Goal: Task Accomplishment & Management: Complete application form

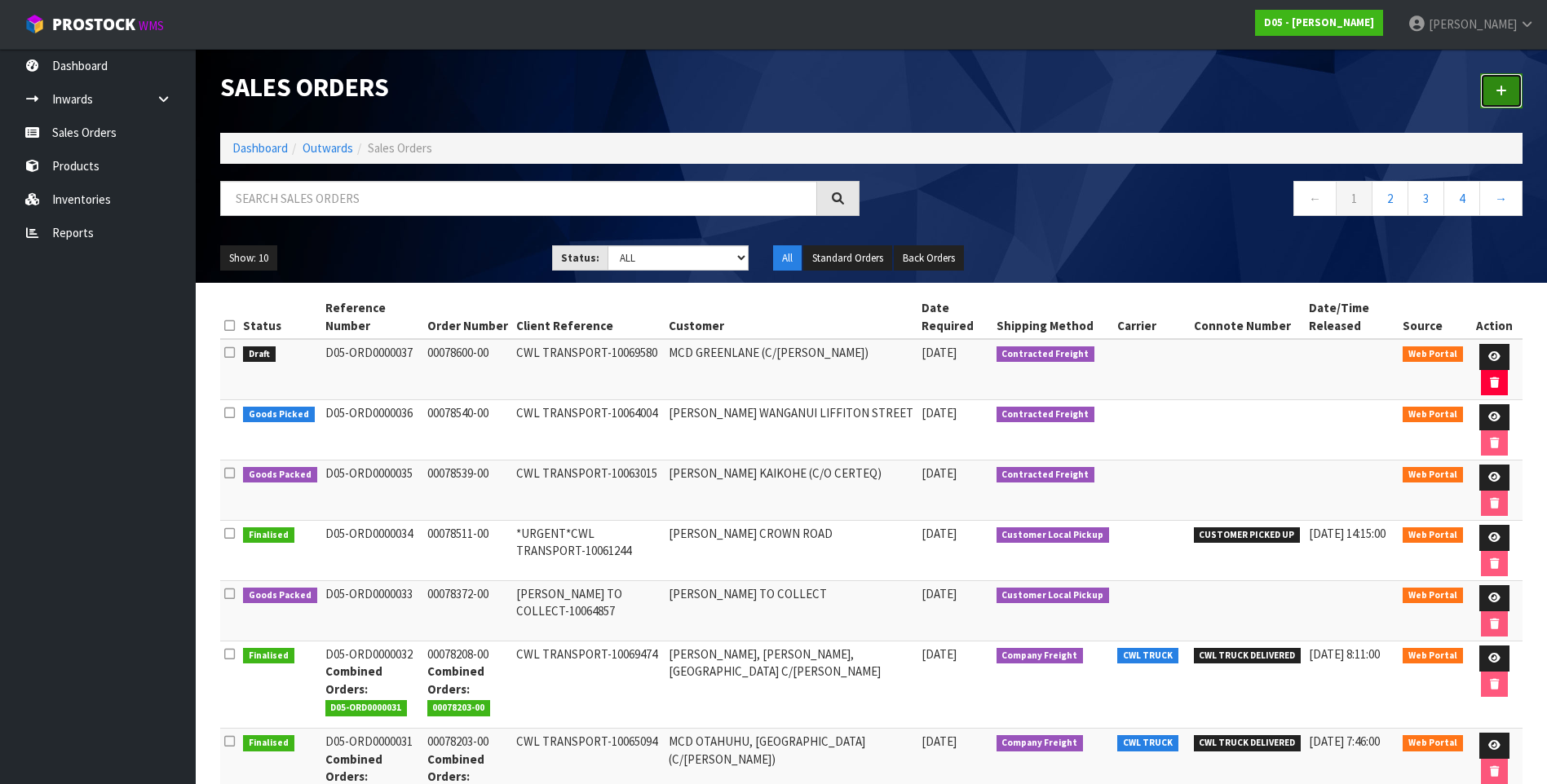
click at [1506, 89] on icon at bounding box center [1501, 90] width 11 height 12
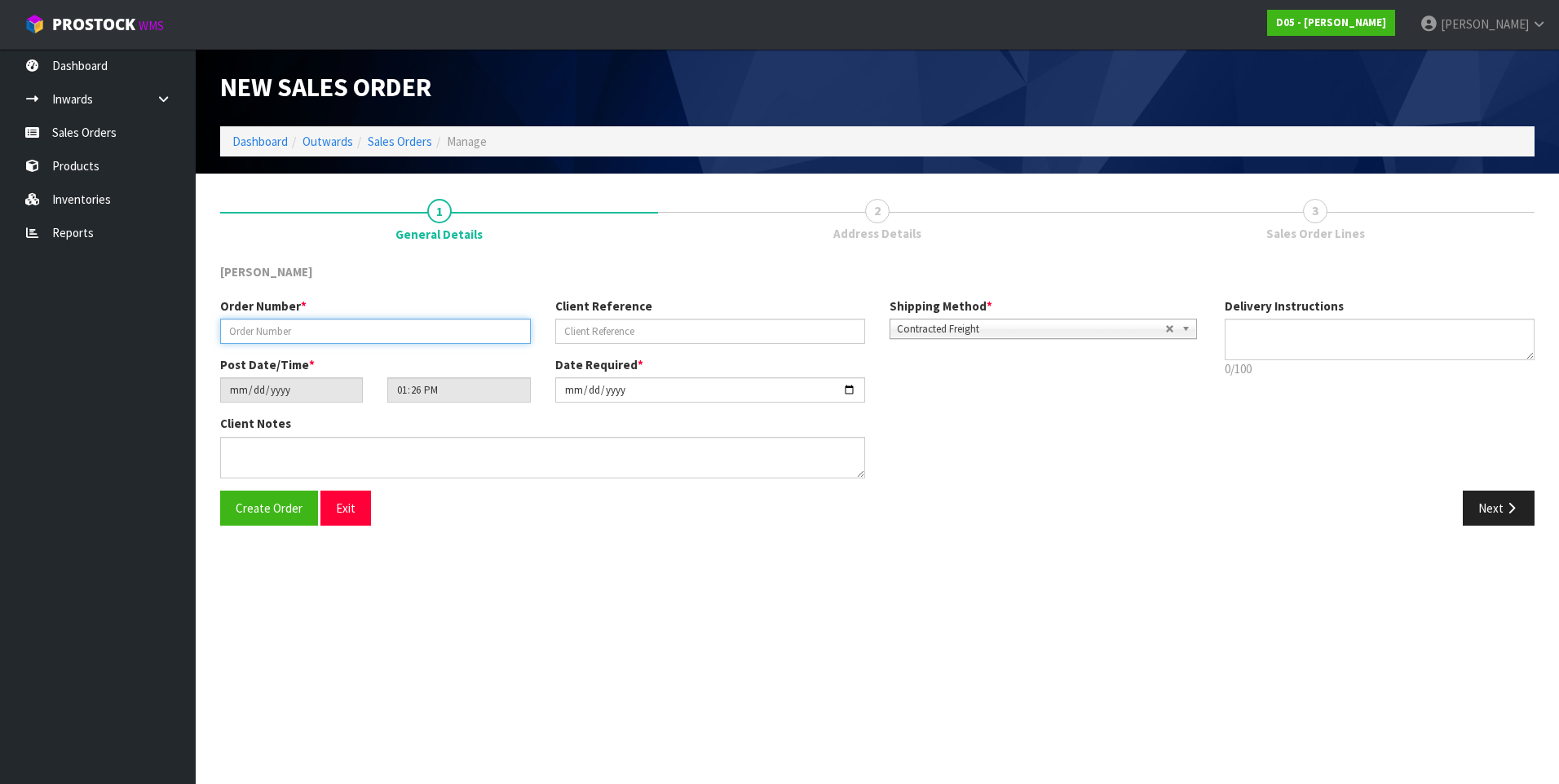
click at [265, 334] on input "text" at bounding box center [375, 331] width 310 height 25
paste input "00078608-00"
type input "00078608-00"
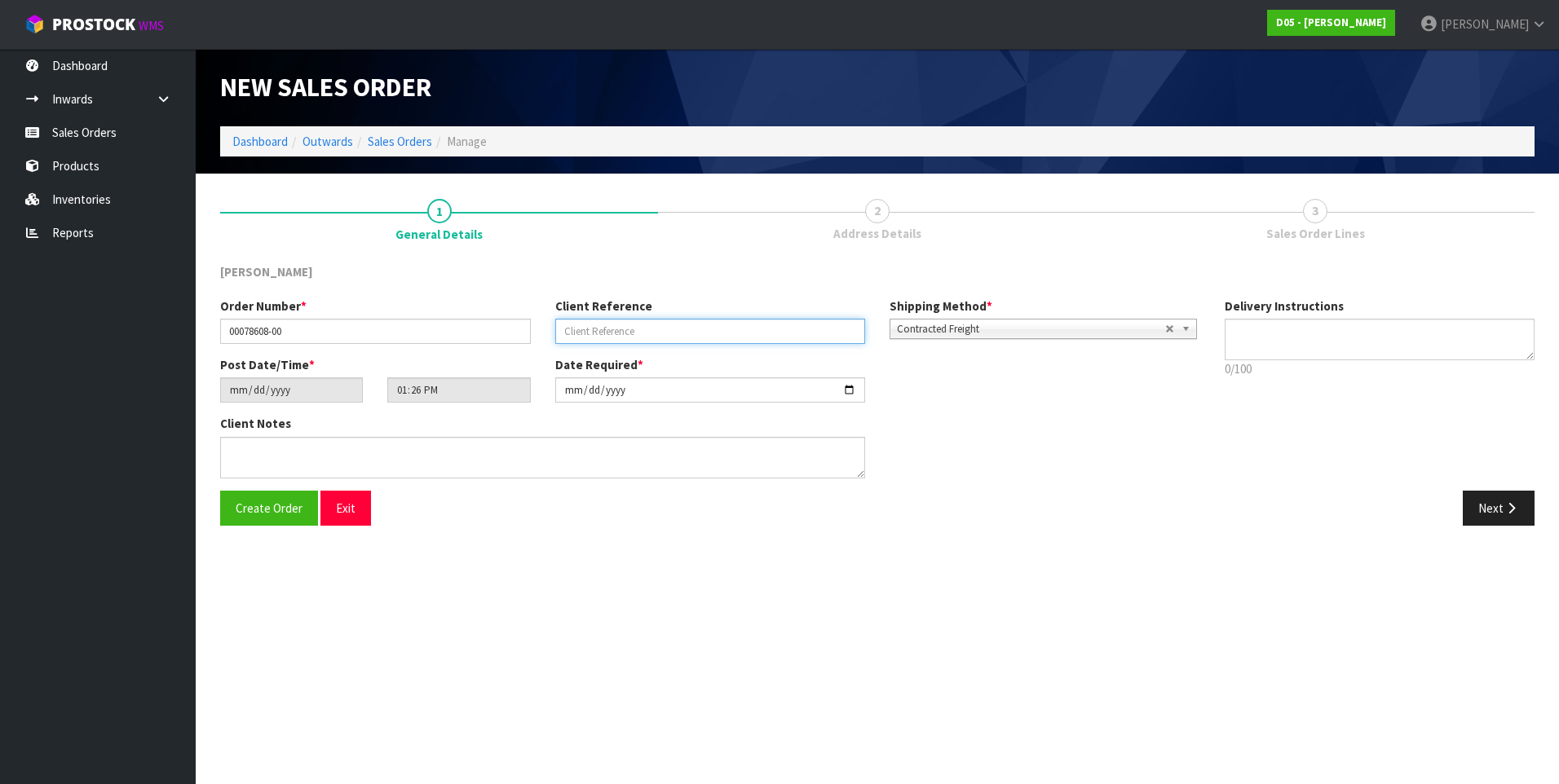
click at [568, 327] on input "text" at bounding box center [710, 331] width 310 height 25
paste input "CWL TRANSPORT-10064830"
type input "CWL TRANSPORT-10064830"
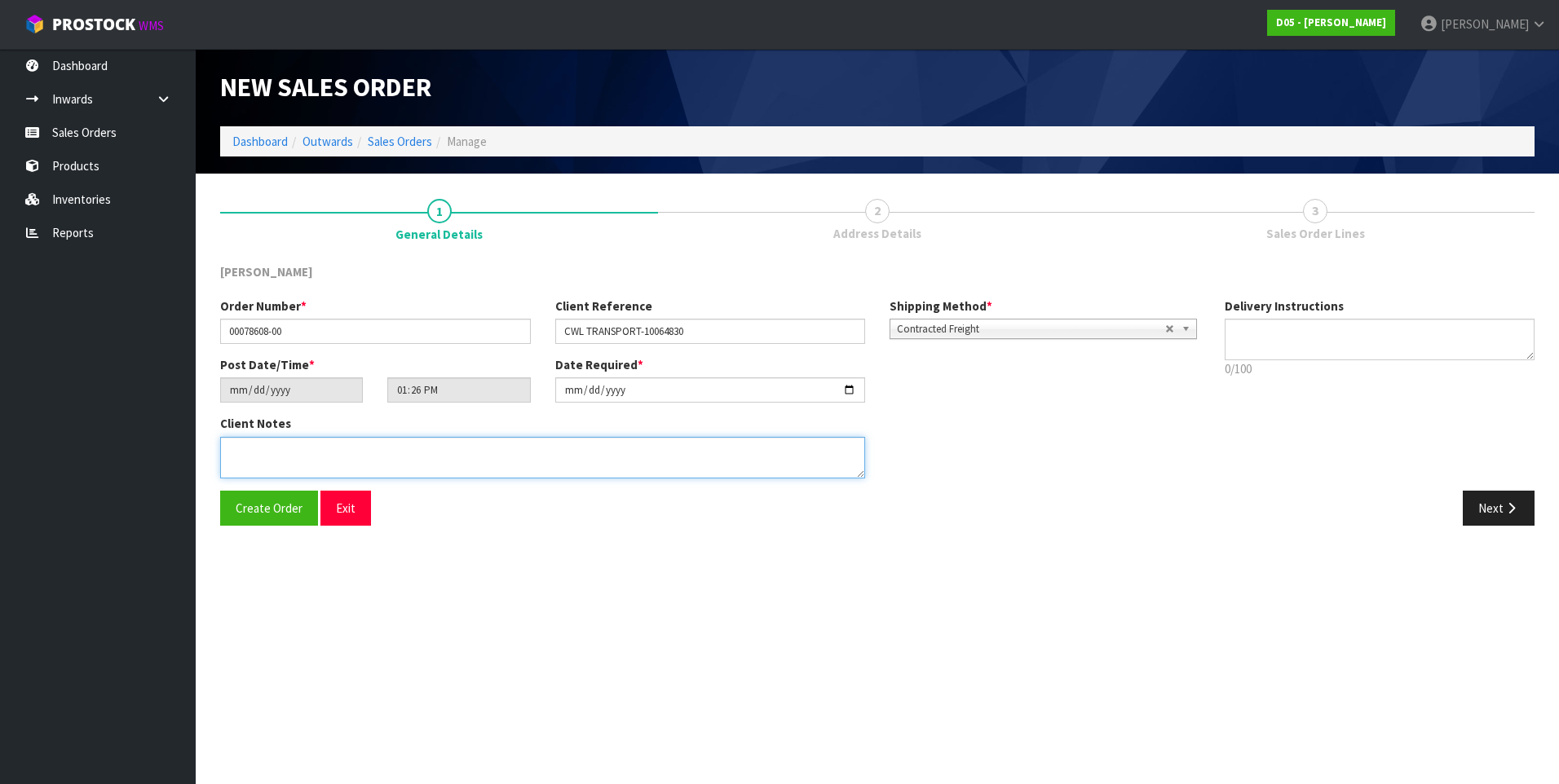
click at [238, 452] on textarea at bounding box center [543, 458] width 645 height 41
paste textarea "NO FORKLIFT -PLEASE DELIVER BY DDD 15/9"
type textarea "NO FORKLIFT -PLEASE DELIVER BY DDD 15/9"
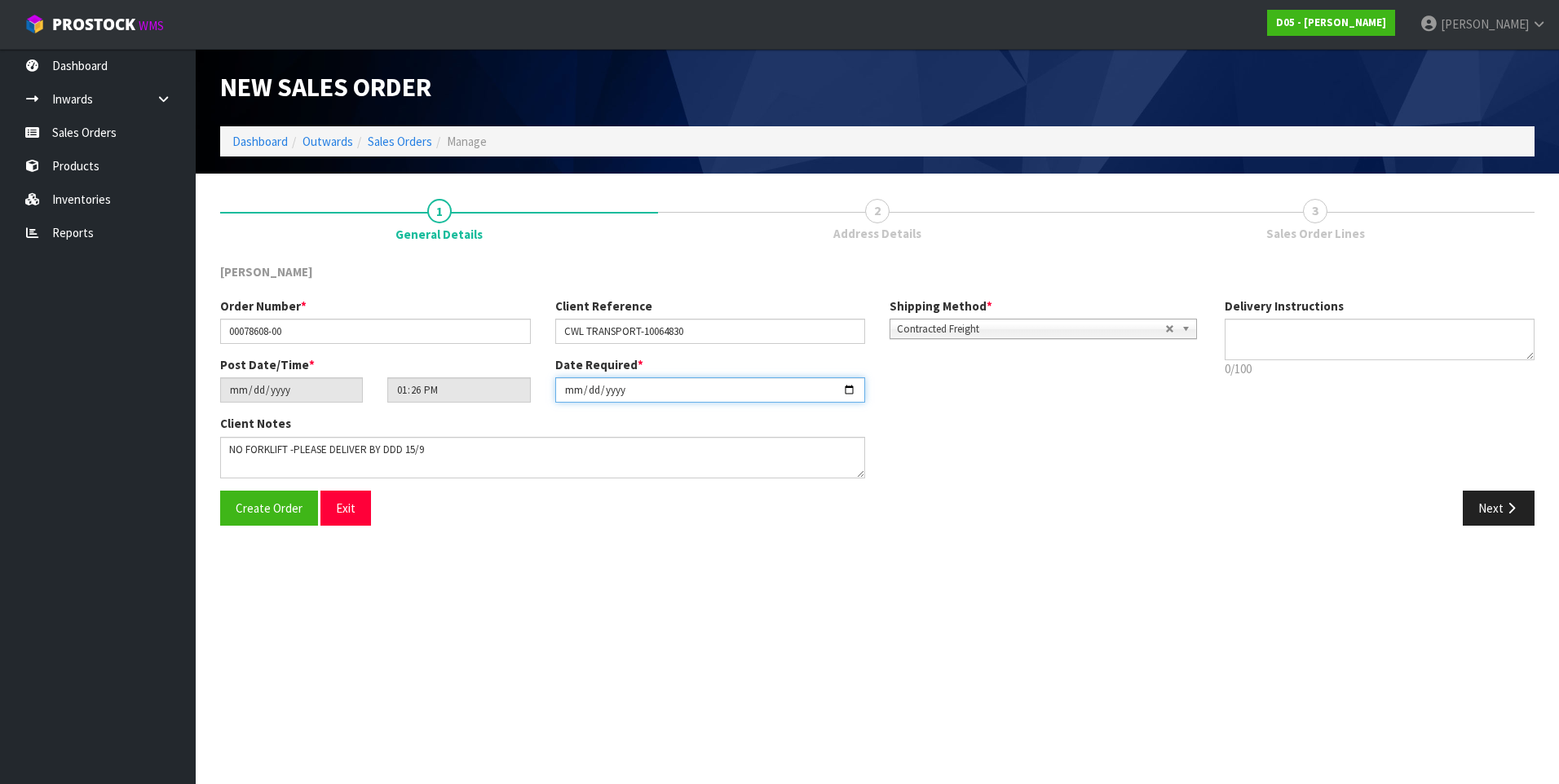
click at [851, 392] on input "[DATE]" at bounding box center [710, 389] width 310 height 25
type input "[DATE]"
click at [1505, 500] on button "Next" at bounding box center [1498, 507] width 71 height 35
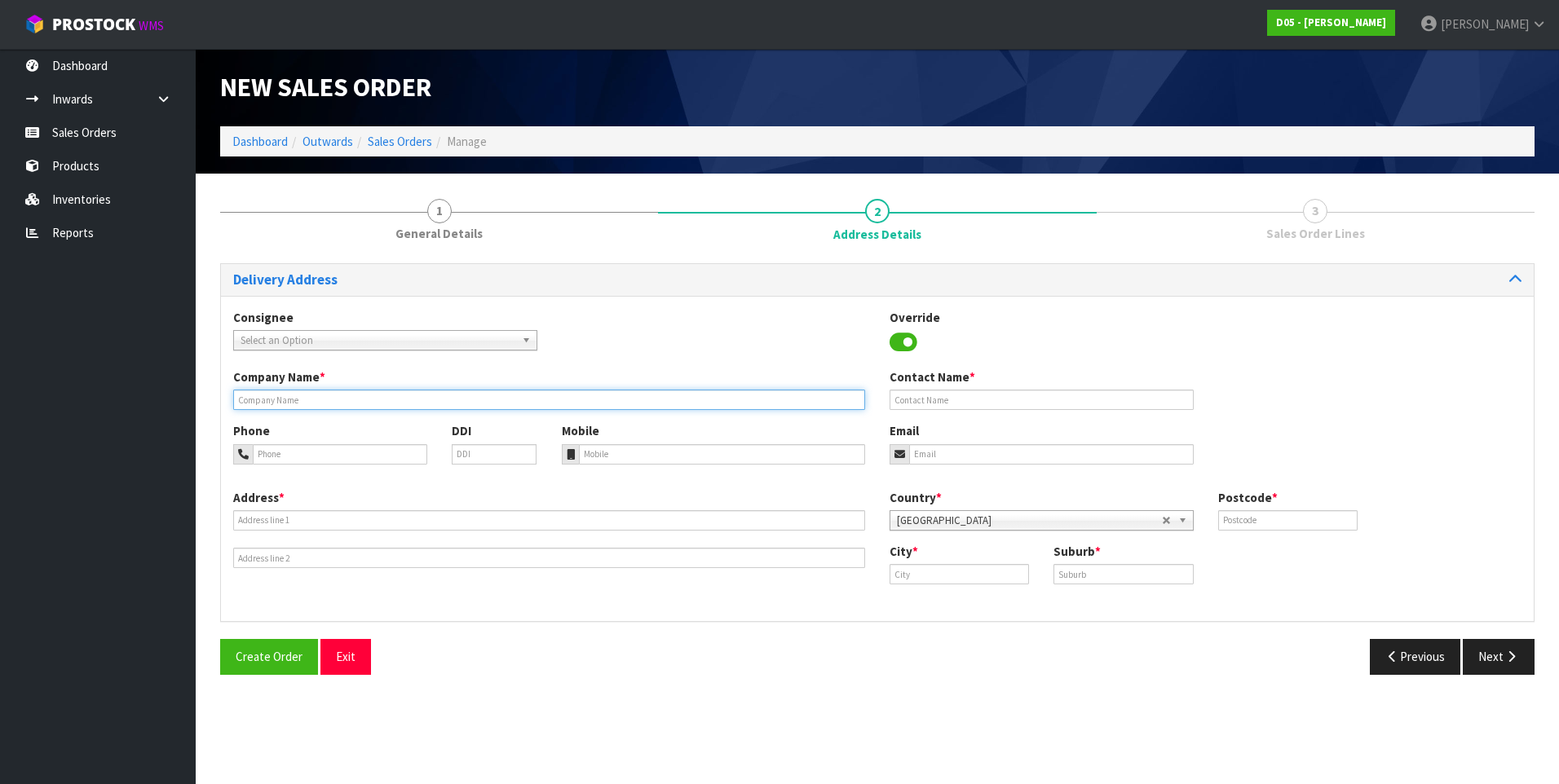
click at [287, 403] on input "text" at bounding box center [550, 400] width 632 height 21
click at [248, 399] on input "text" at bounding box center [550, 400] width 632 height 21
paste input "[PERSON_NAME] ASHBURTON"
type input "[PERSON_NAME] ASHBURTON"
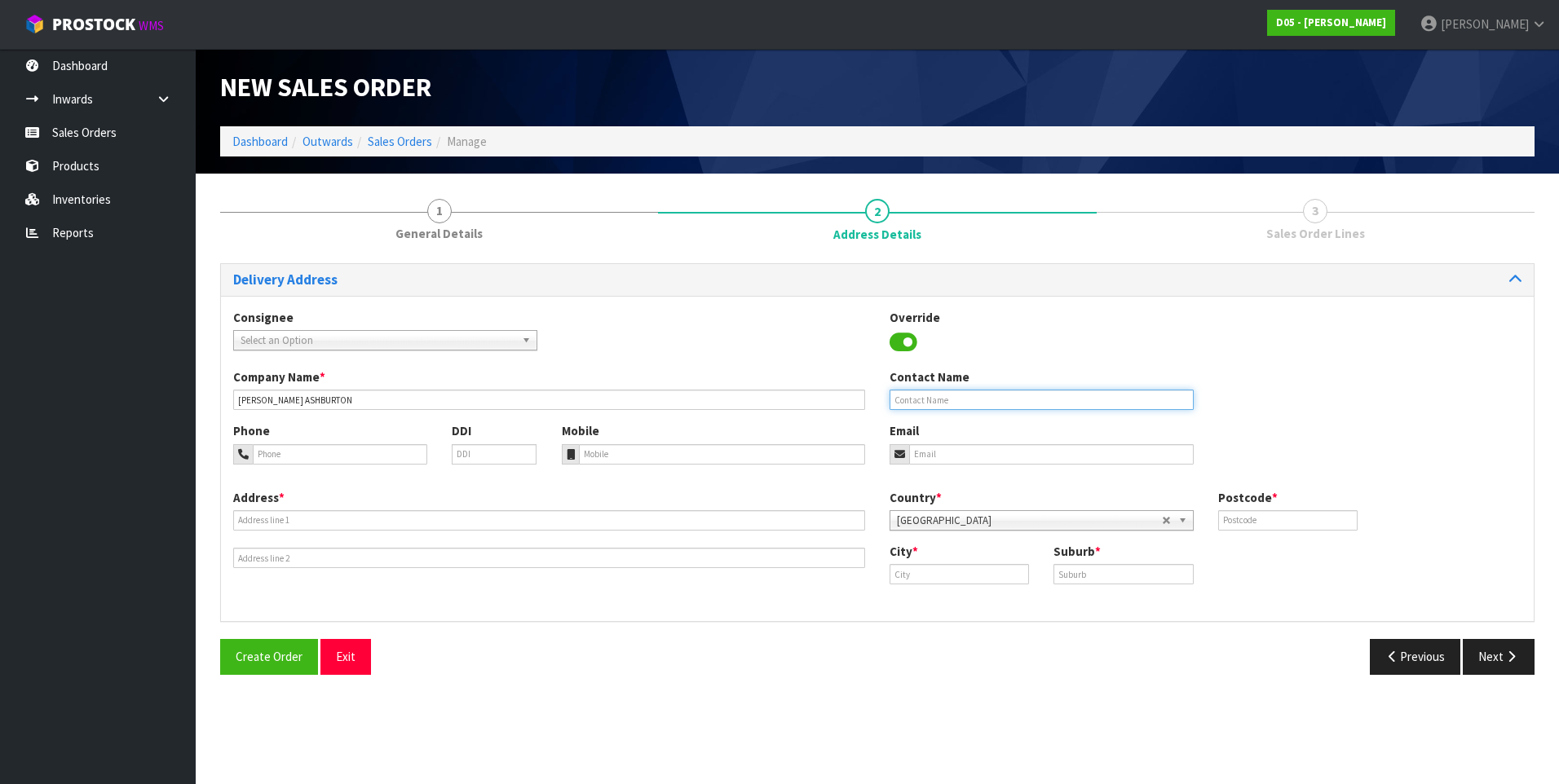
click at [919, 400] on input "text" at bounding box center [1041, 400] width 304 height 21
paste input "[PERSON_NAME]"
type input "[PERSON_NAME]"
click at [286, 453] on input "tel" at bounding box center [340, 455] width 174 height 21
paste input "027 436 0490"
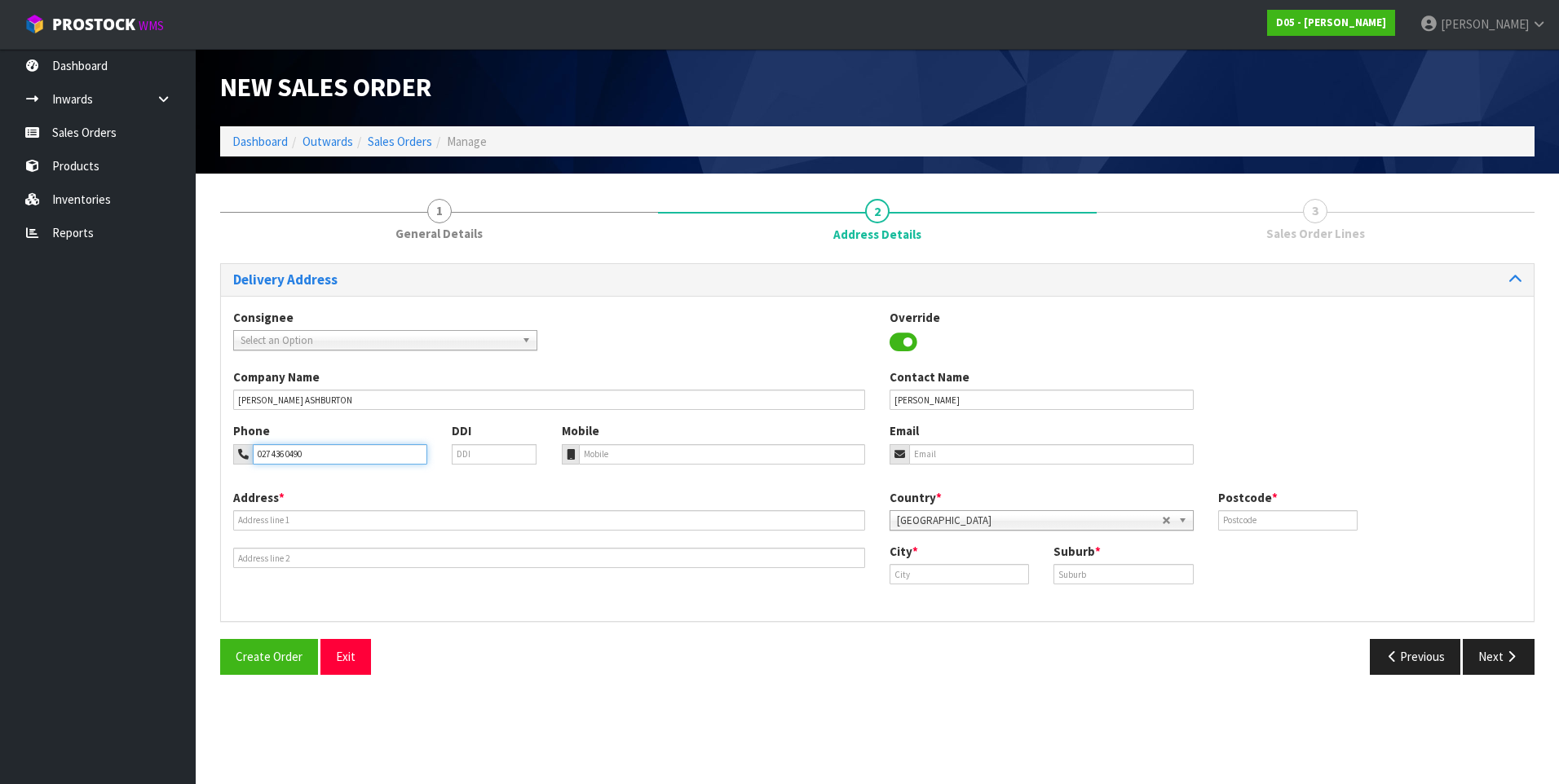
type input "027 436 0490"
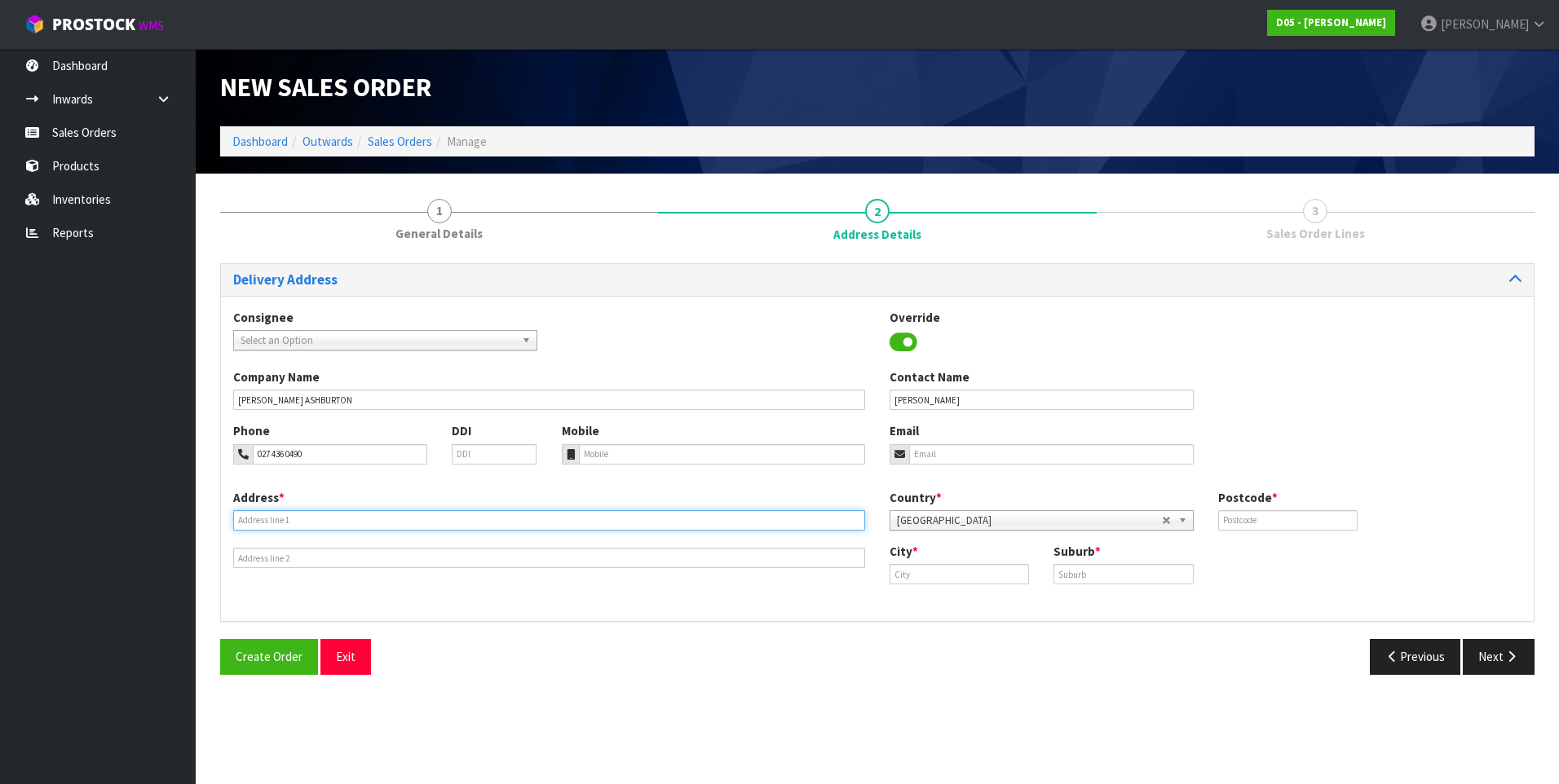
click at [296, 520] on input "text" at bounding box center [550, 520] width 632 height 21
paste input "CORNER STATE HIGHWAY 1 & [PERSON_NAME] S"
click at [265, 520] on input "CORNER STATE HIGHWAY 1 & [PERSON_NAME][GEOGRAPHIC_DATA]" at bounding box center [550, 520] width 632 height 21
type input "CNR STATE HIGHWAY 1 & [PERSON_NAME] ST"
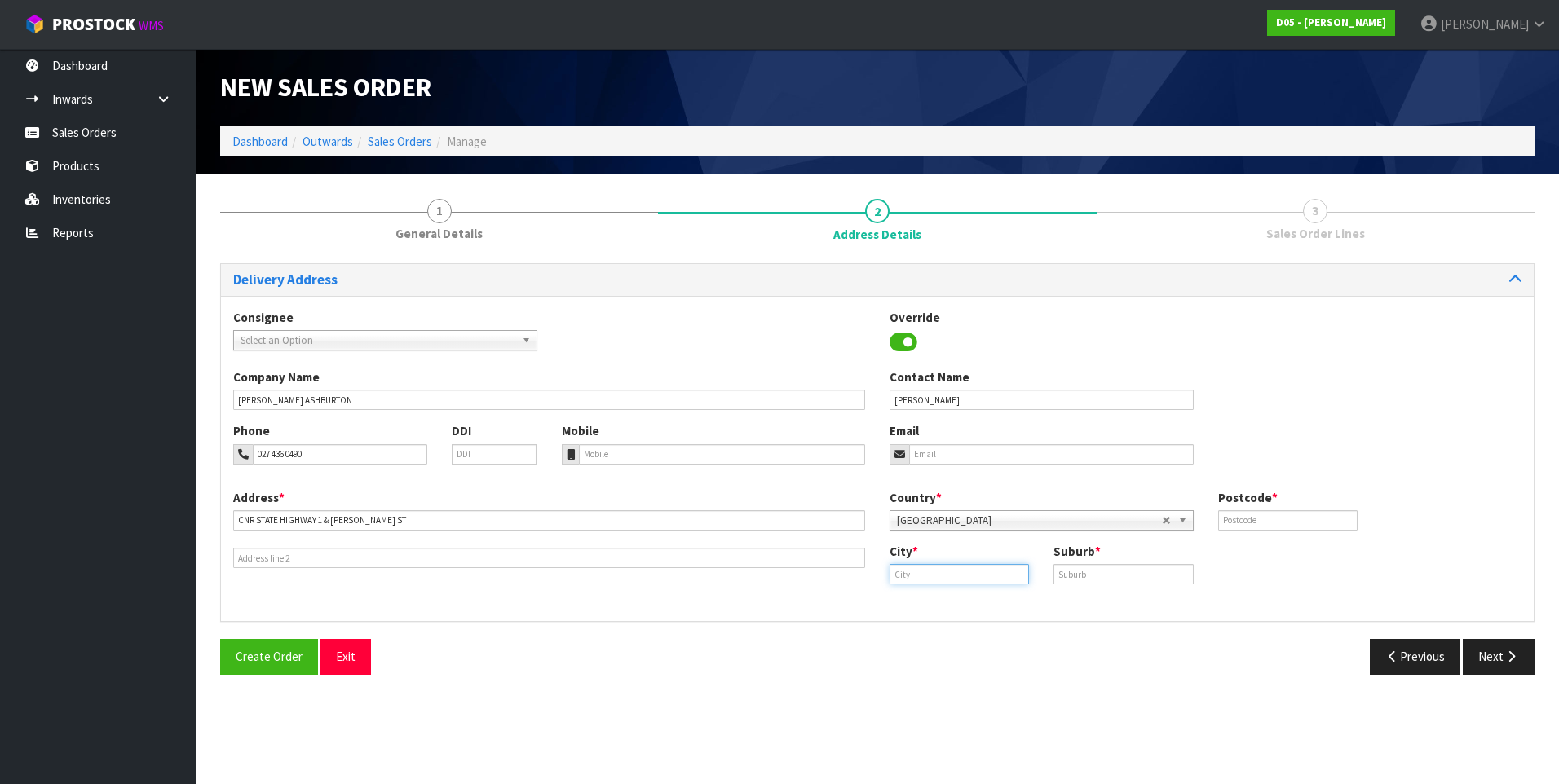
click at [920, 579] on input "text" at bounding box center [959, 574] width 140 height 21
click at [943, 608] on strong "Ashburton" at bounding box center [937, 602] width 60 height 16
type input "Ashburton"
drag, startPoint x: 946, startPoint y: 580, endPoint x: 894, endPoint y: 575, distance: 52.2
click at [894, 575] on input "Ashburton" at bounding box center [959, 574] width 140 height 21
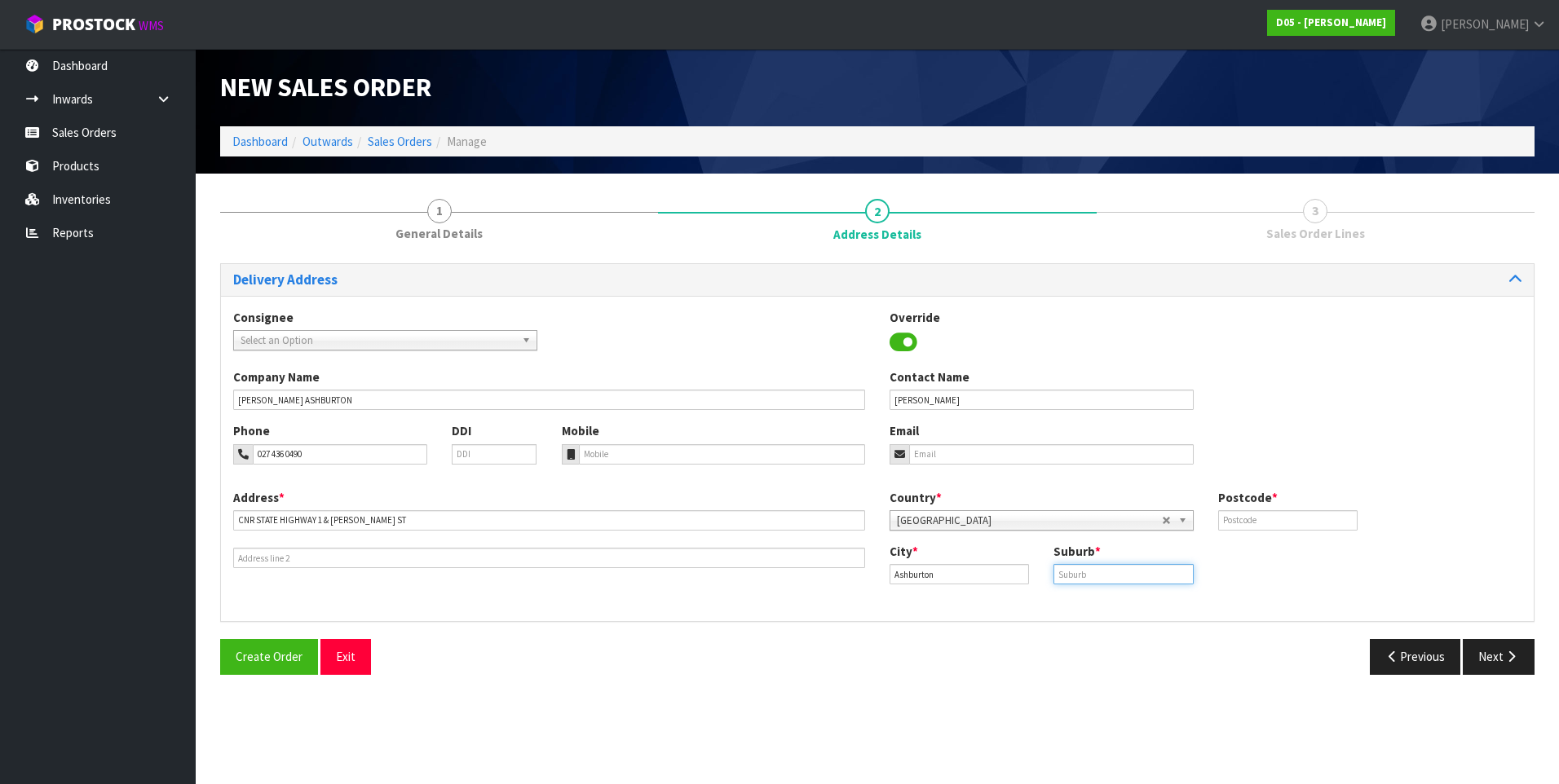
click at [1087, 573] on input "text" at bounding box center [1123, 574] width 140 height 21
paste input "ASHBURTON"
type input "ASHBURTON"
click at [1239, 521] on input "text" at bounding box center [1288, 520] width 140 height 21
type input "7700"
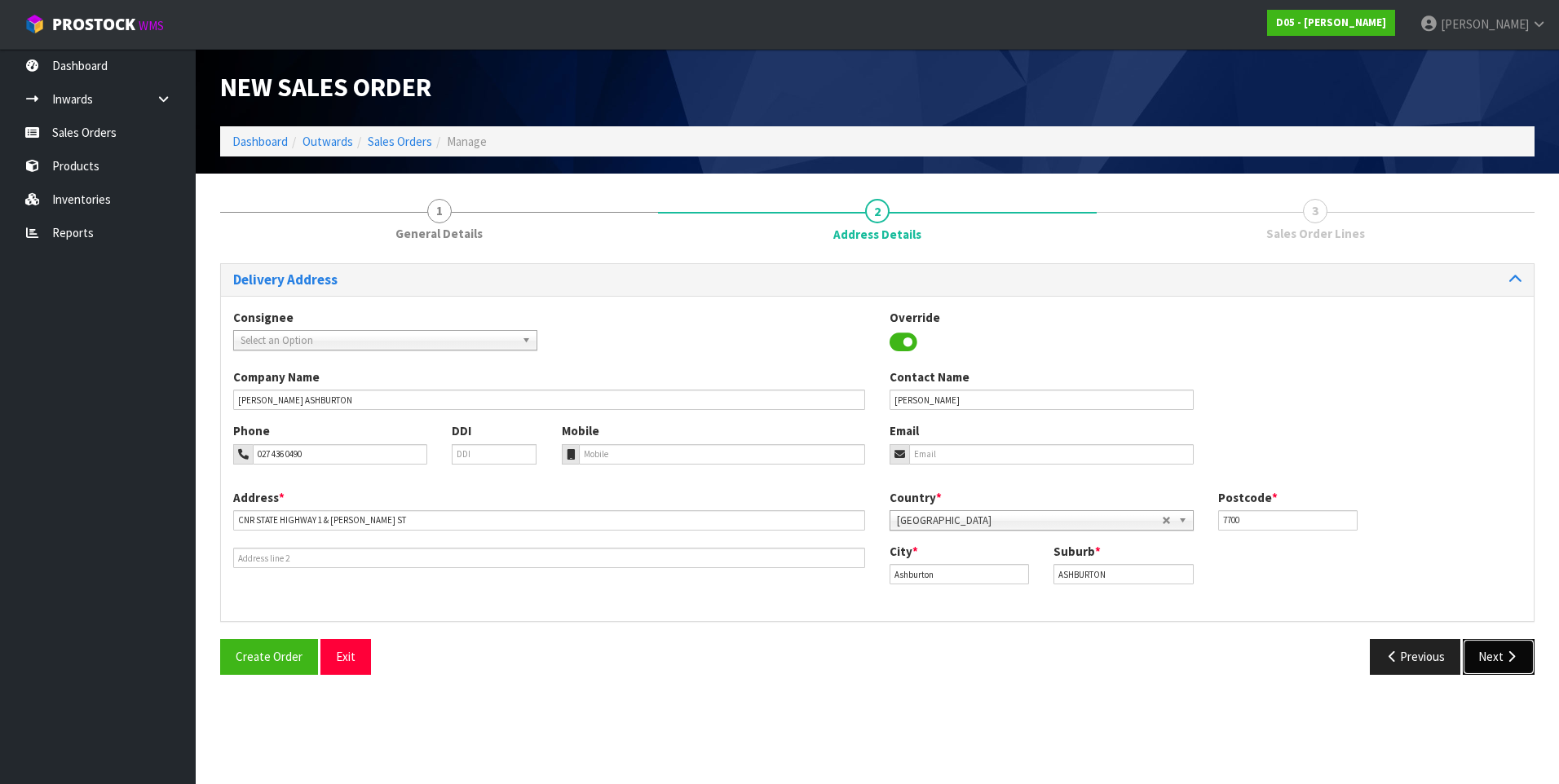
click at [1499, 655] on button "Next" at bounding box center [1498, 656] width 71 height 35
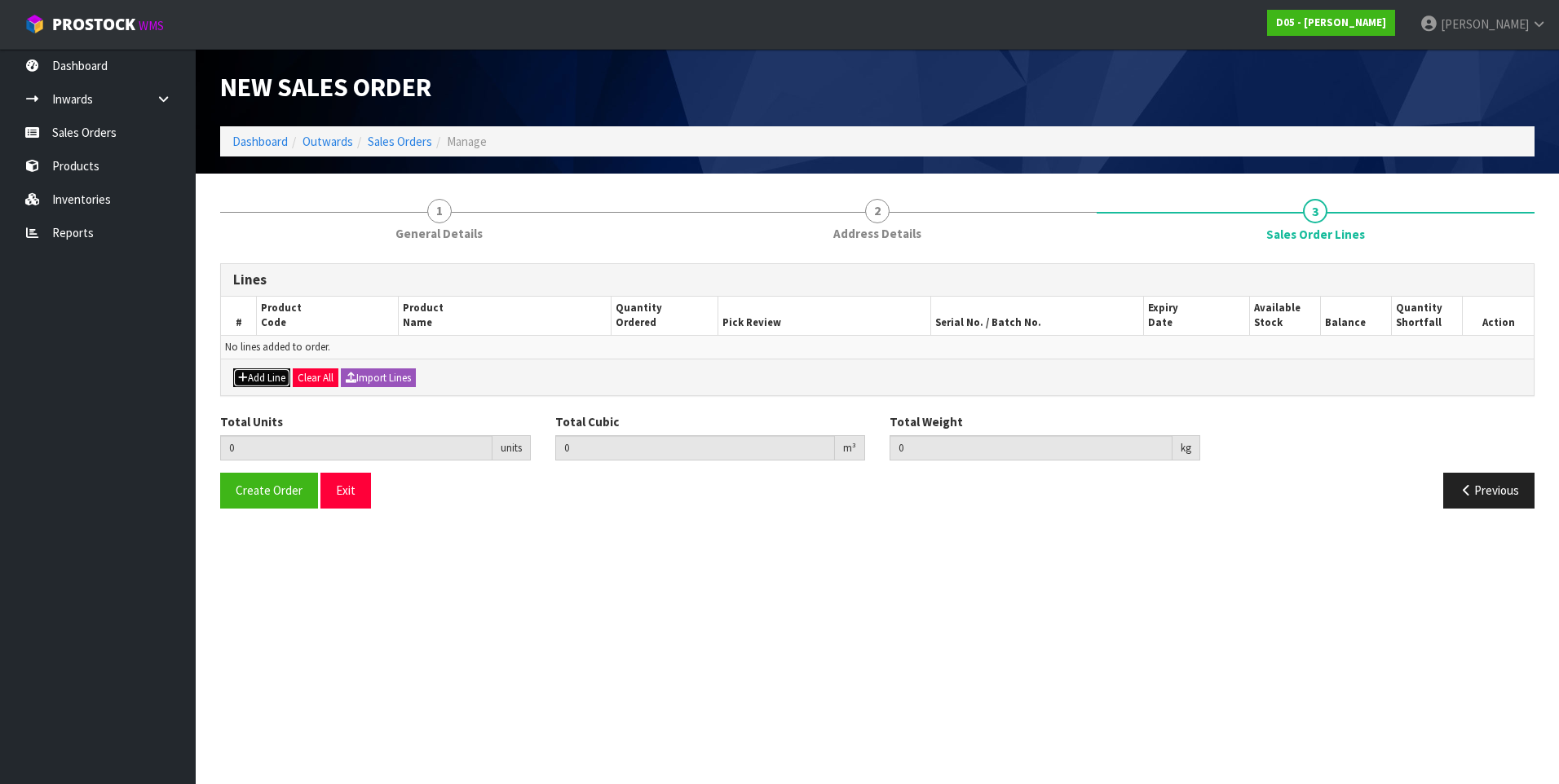
click at [280, 371] on button "Add Line" at bounding box center [262, 378] width 57 height 20
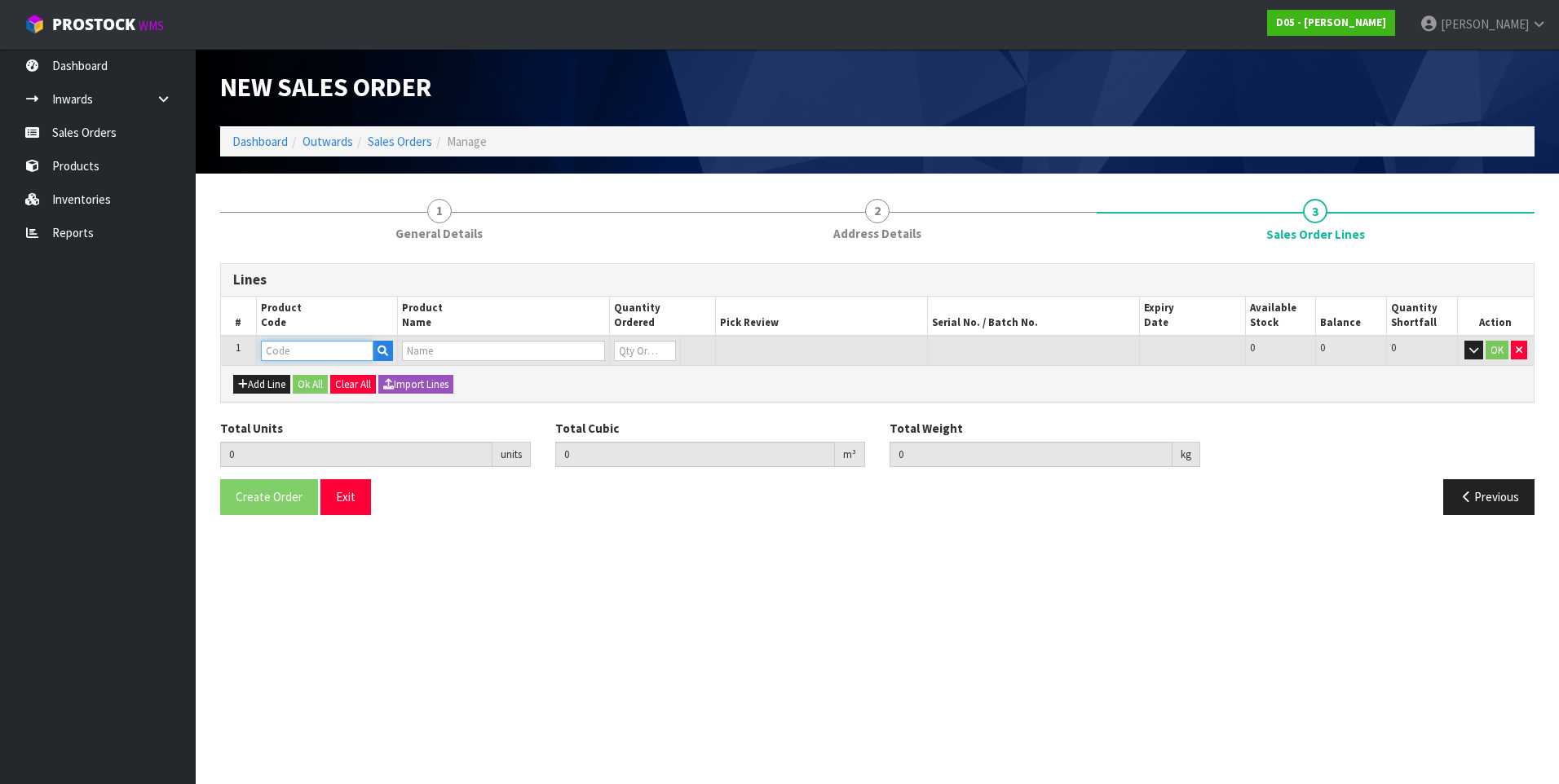
click at [291, 348] on input "text" at bounding box center [317, 351] width 113 height 21
paste input "4030510049-00"
type input "4030510049-00"
type input "0.000000"
type input "0.000"
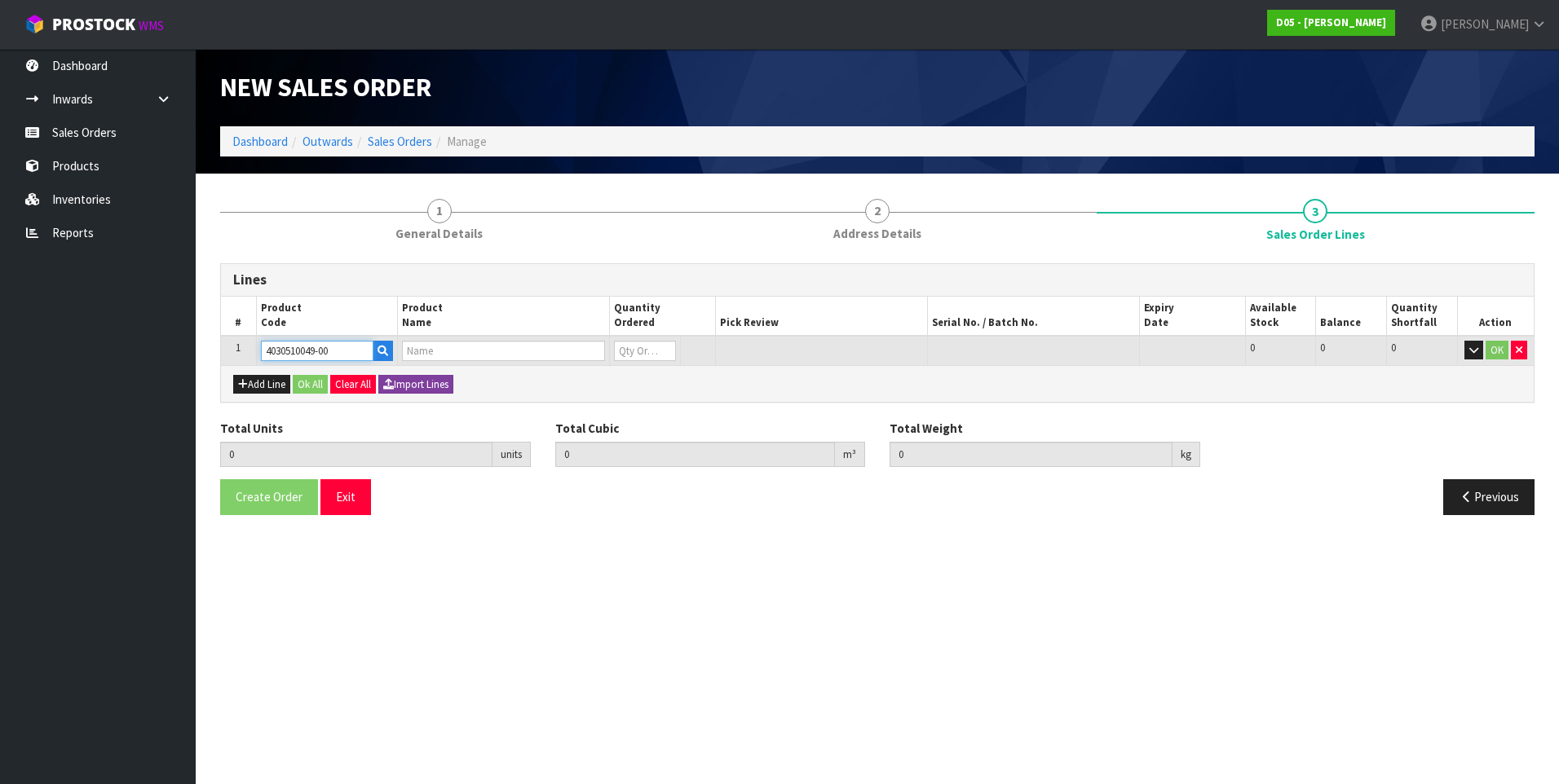
type input "( A )SCREEN,SAMSUNG,55",FULL HD,OUTDOOR,OH55F"
type input "0"
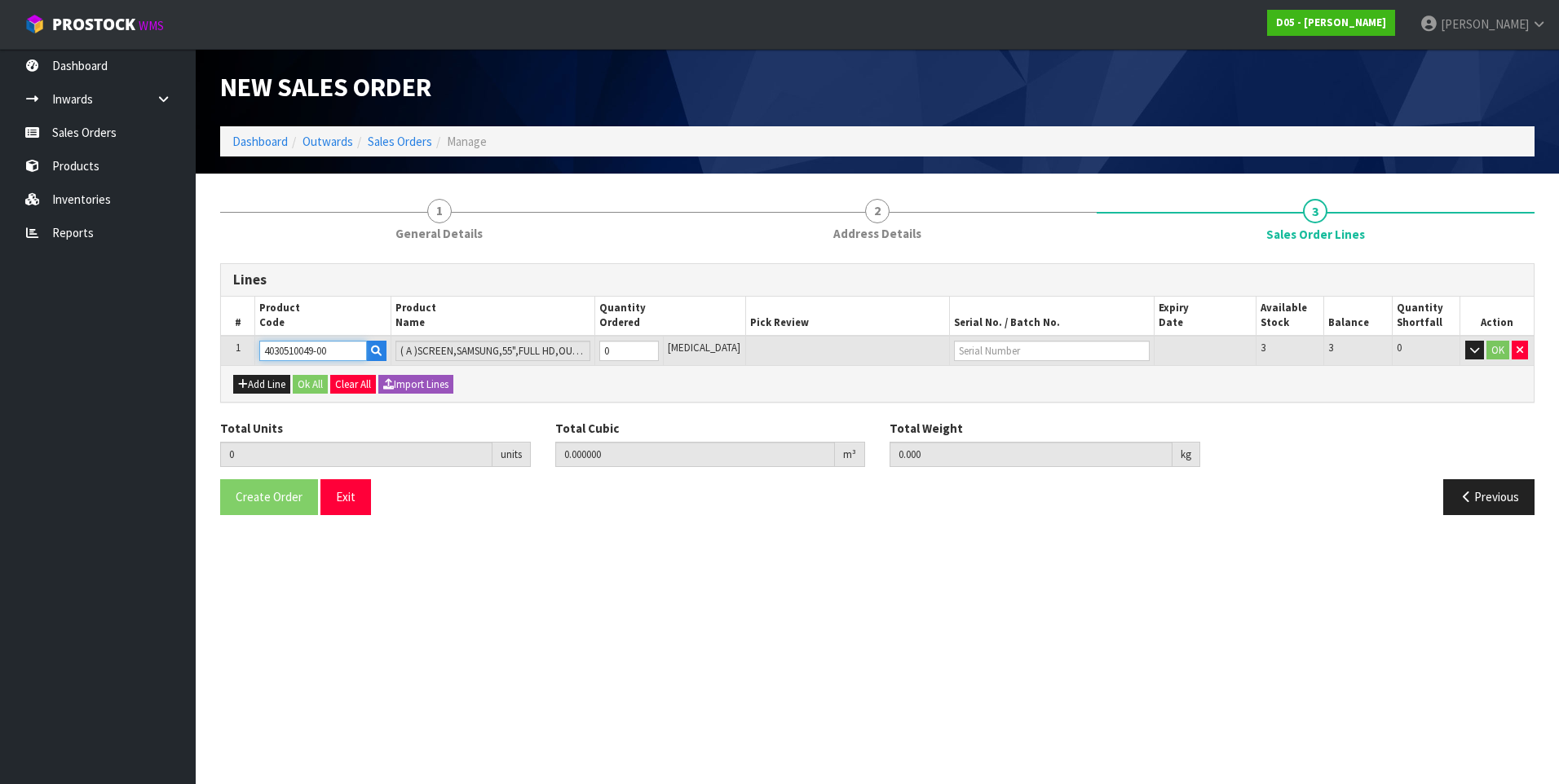
type input "4030510049-00"
click at [628, 352] on input "0" at bounding box center [628, 351] width 59 height 21
type input "3"
type input "0.81648"
type input "153"
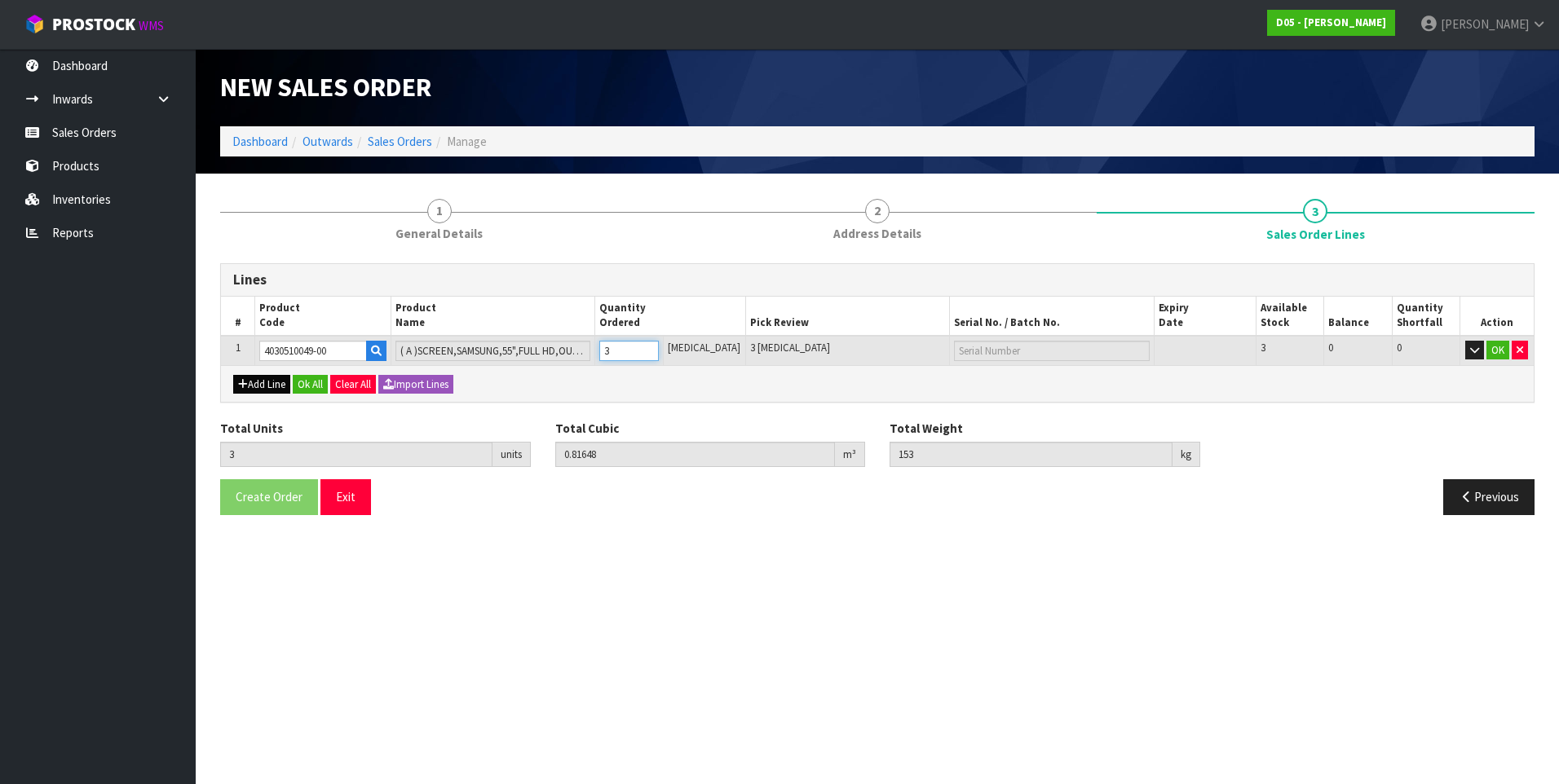
type input "3"
click at [270, 377] on button "Add Line" at bounding box center [262, 384] width 57 height 20
type input "0"
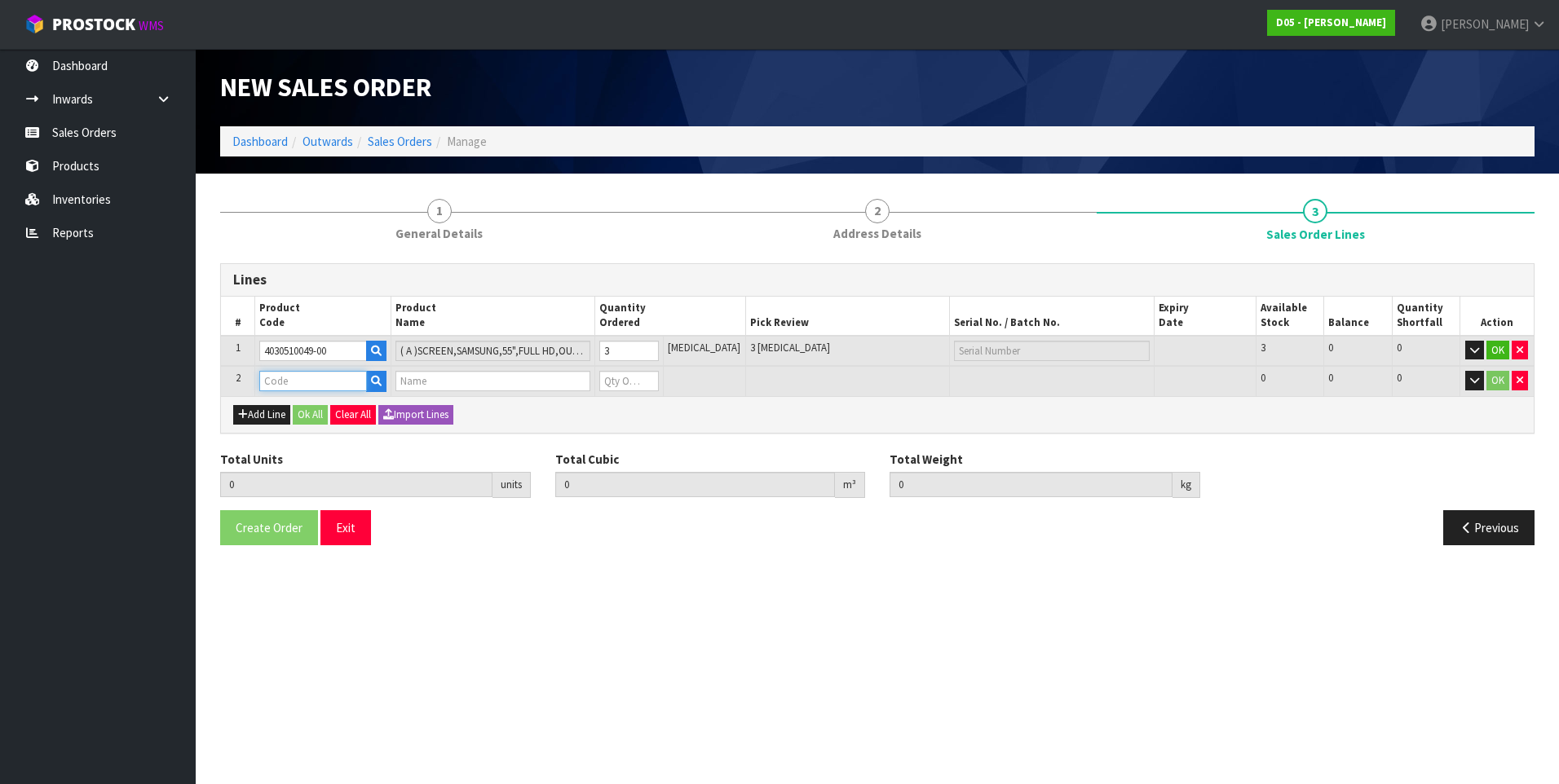
click at [279, 384] on input "text" at bounding box center [312, 381] width 108 height 21
paste input "1020200122-03"
type input "1020200122-03"
type input "3"
type input "0.81648"
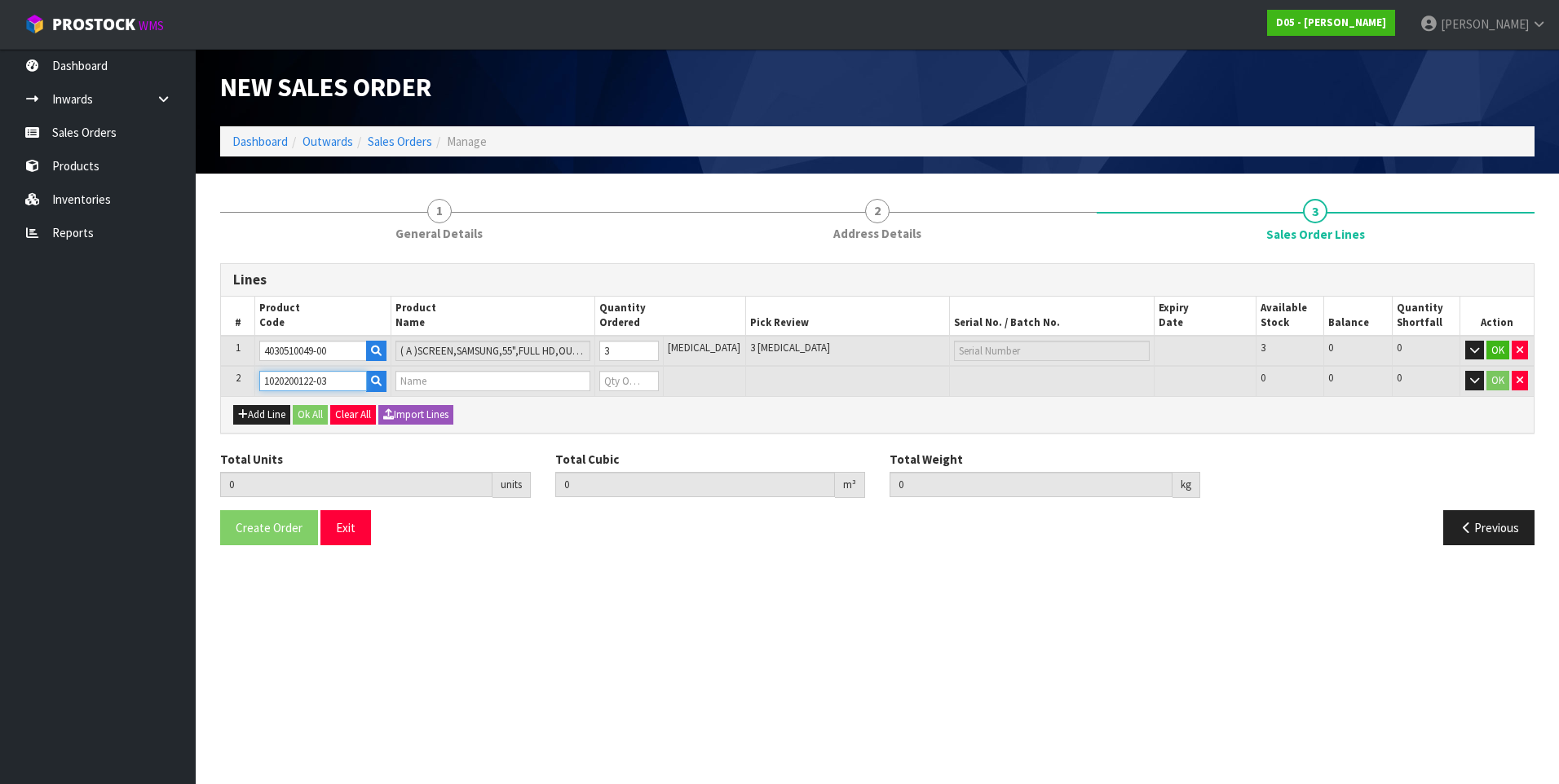
type input "153"
type input "( A )ODMB-O4-DOUBLE -COMPLETE-CB-KANBUS"
type input "0"
type input "1020200122-03"
click at [633, 380] on input "0" at bounding box center [628, 381] width 59 height 21
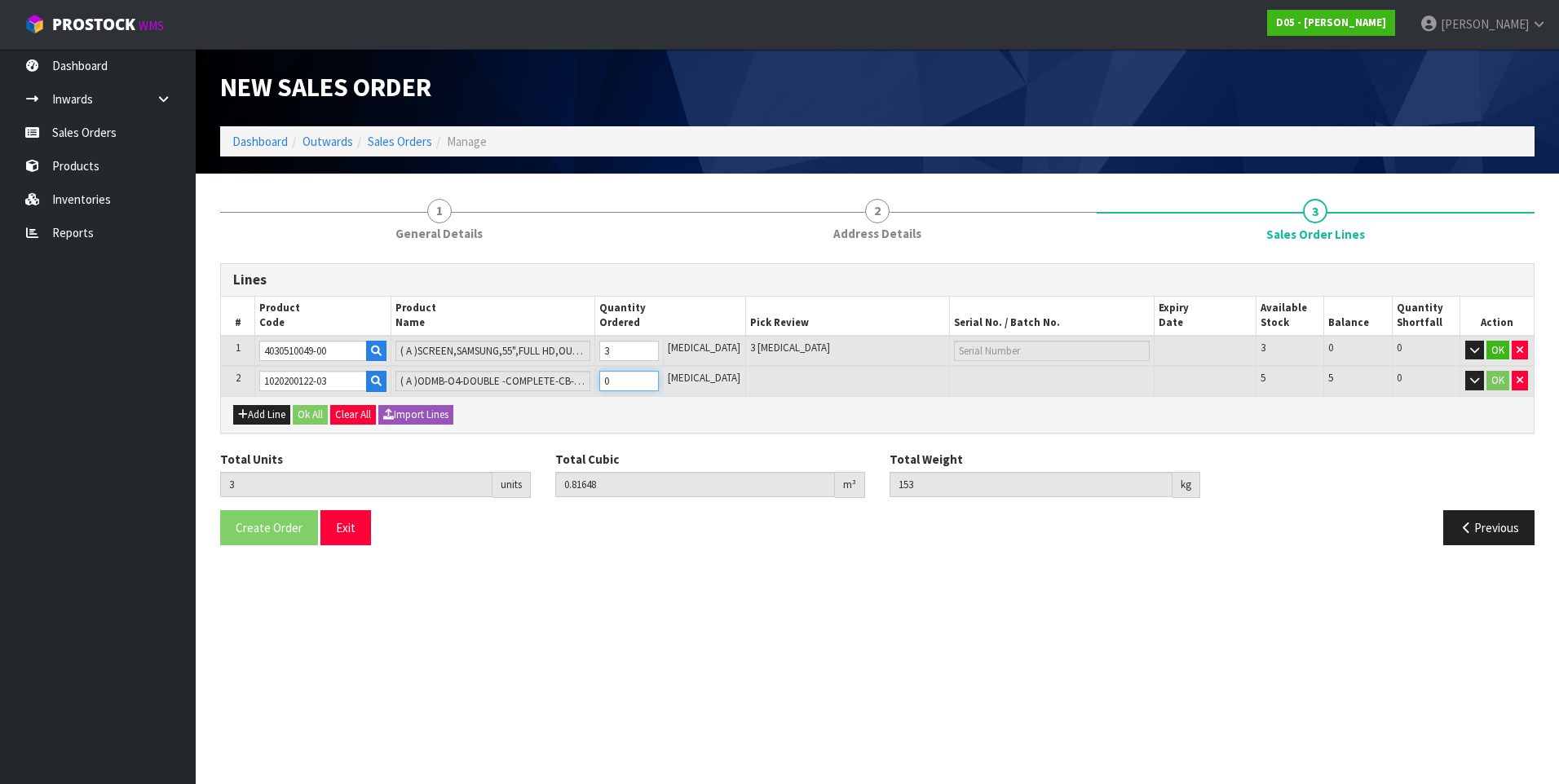
type input "4"
type input "2.87632"
type input "262"
type input "1"
click at [270, 411] on button "Add Line" at bounding box center [262, 415] width 57 height 20
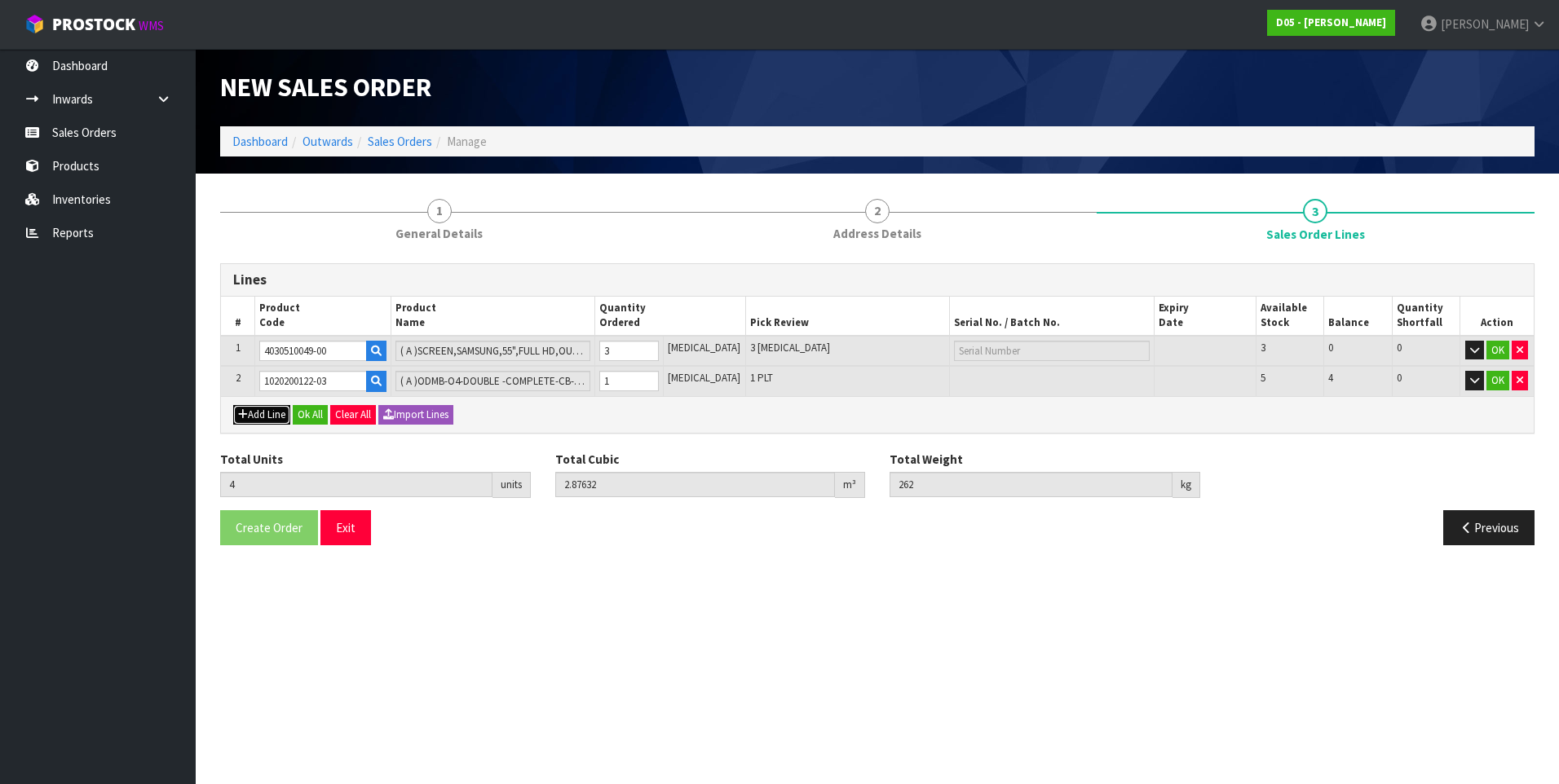
type input "0"
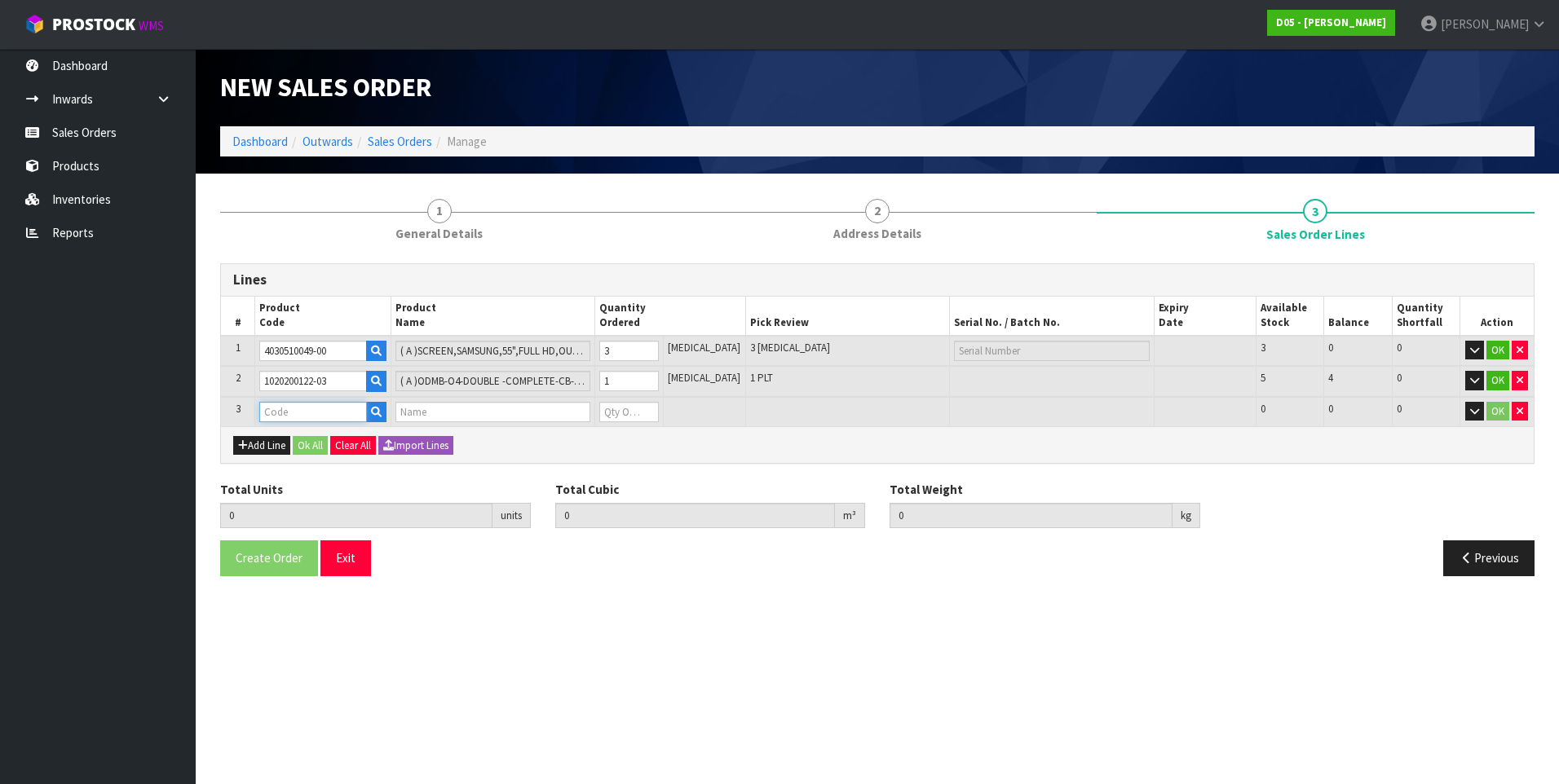
click at [277, 415] on input "text" at bounding box center [312, 413] width 108 height 21
paste input "1020200121-03"
type input "1020200121-03"
type input "4"
type input "2.87632"
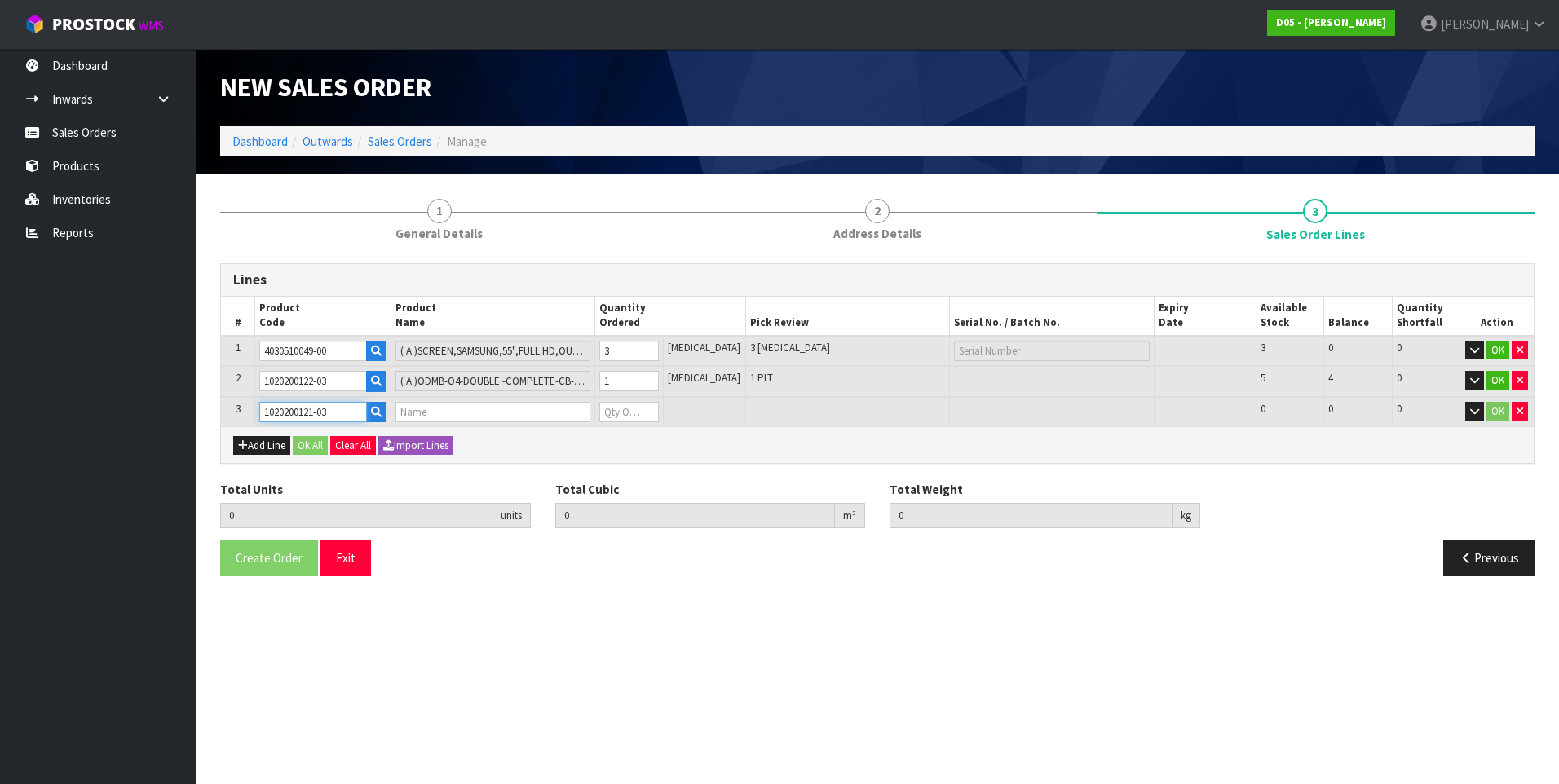
type input "262"
type input "( A )ODMB-O4-55IN-SINGLE"
type input "0"
type input "1020200121-03"
click at [644, 414] on input "0" at bounding box center [628, 413] width 59 height 21
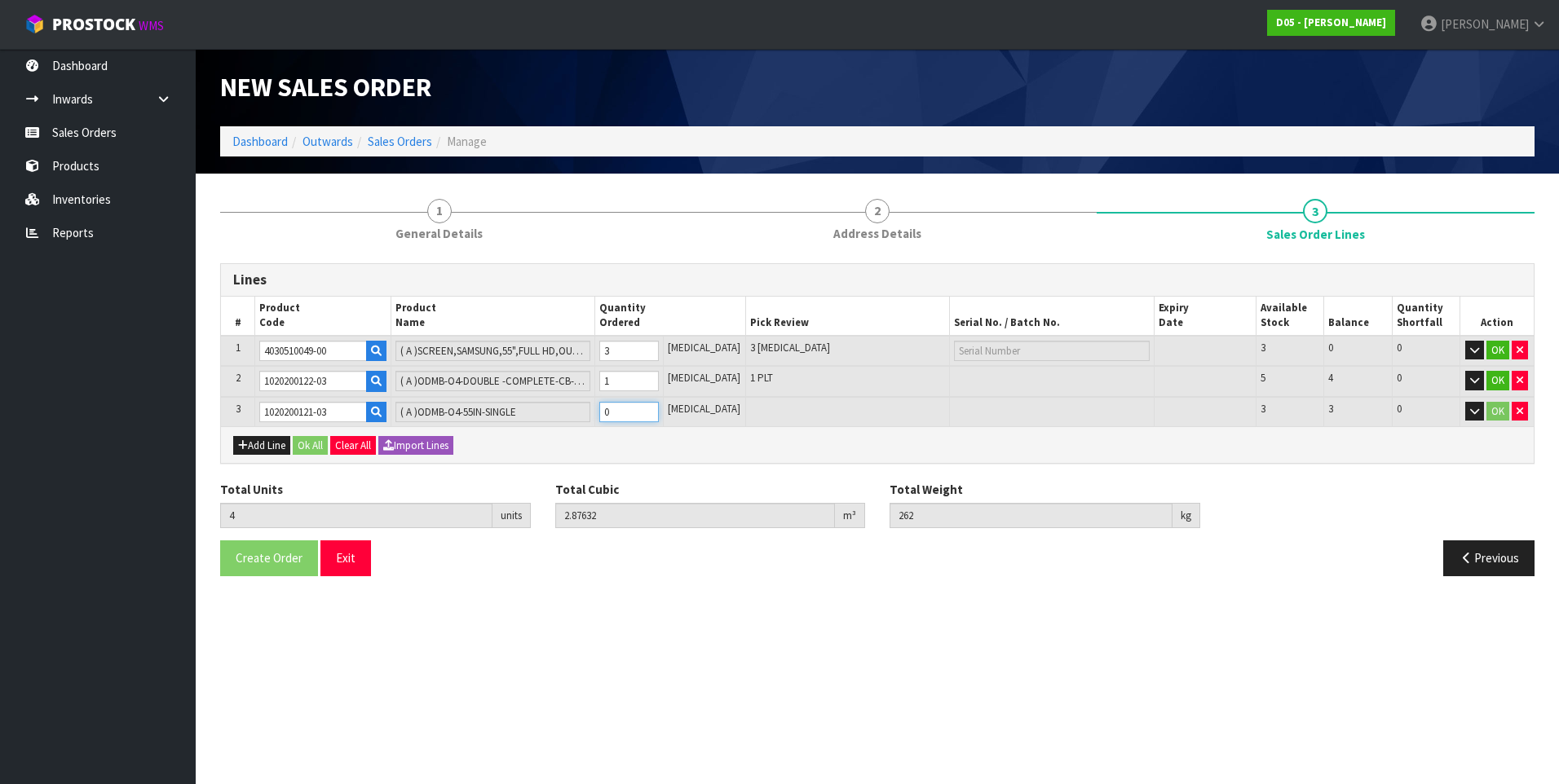
type input "5"
type input "3.959968"
type input "348"
type input "1"
click at [255, 445] on button "Add Line" at bounding box center [262, 445] width 57 height 20
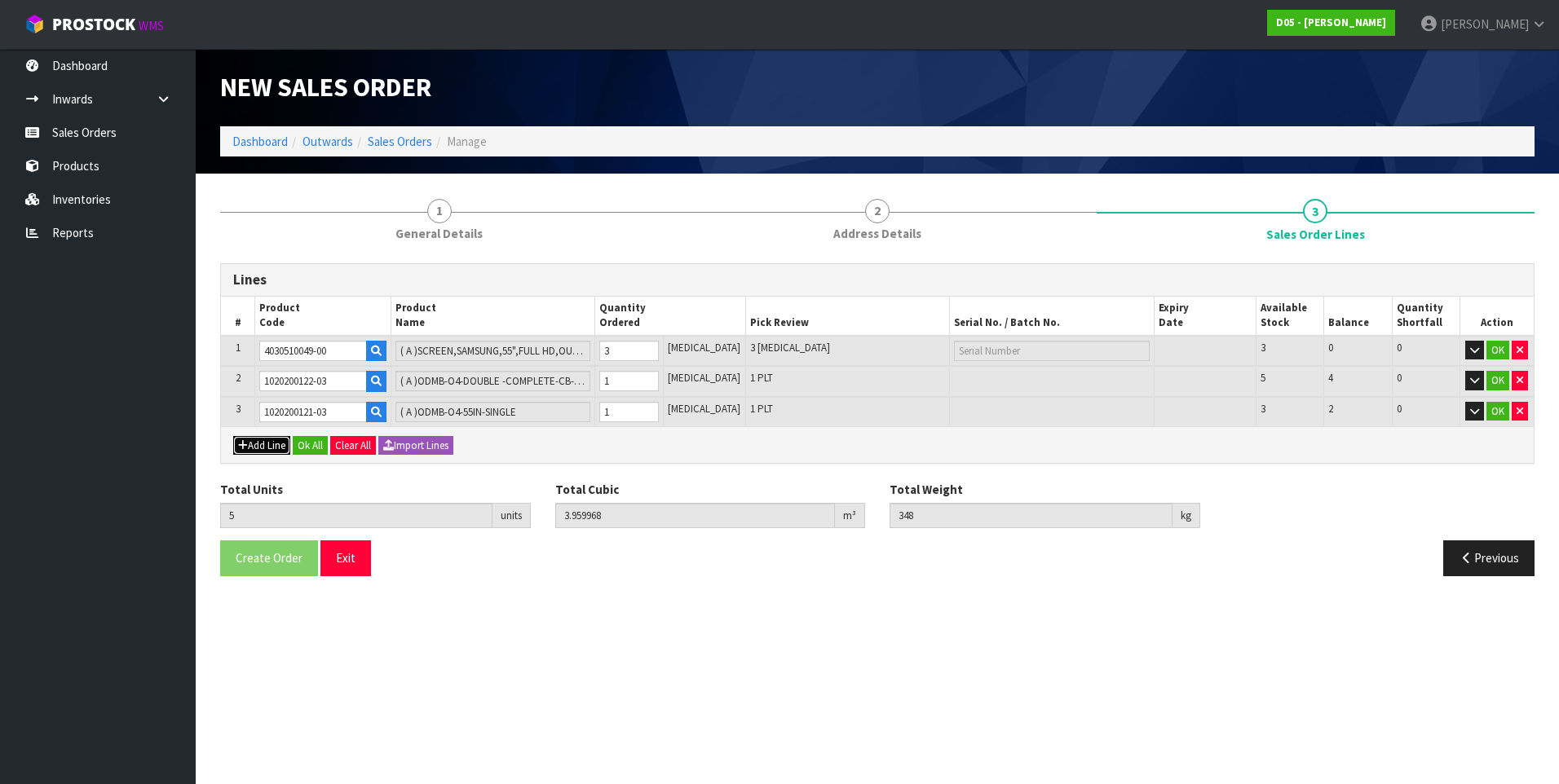
type input "0"
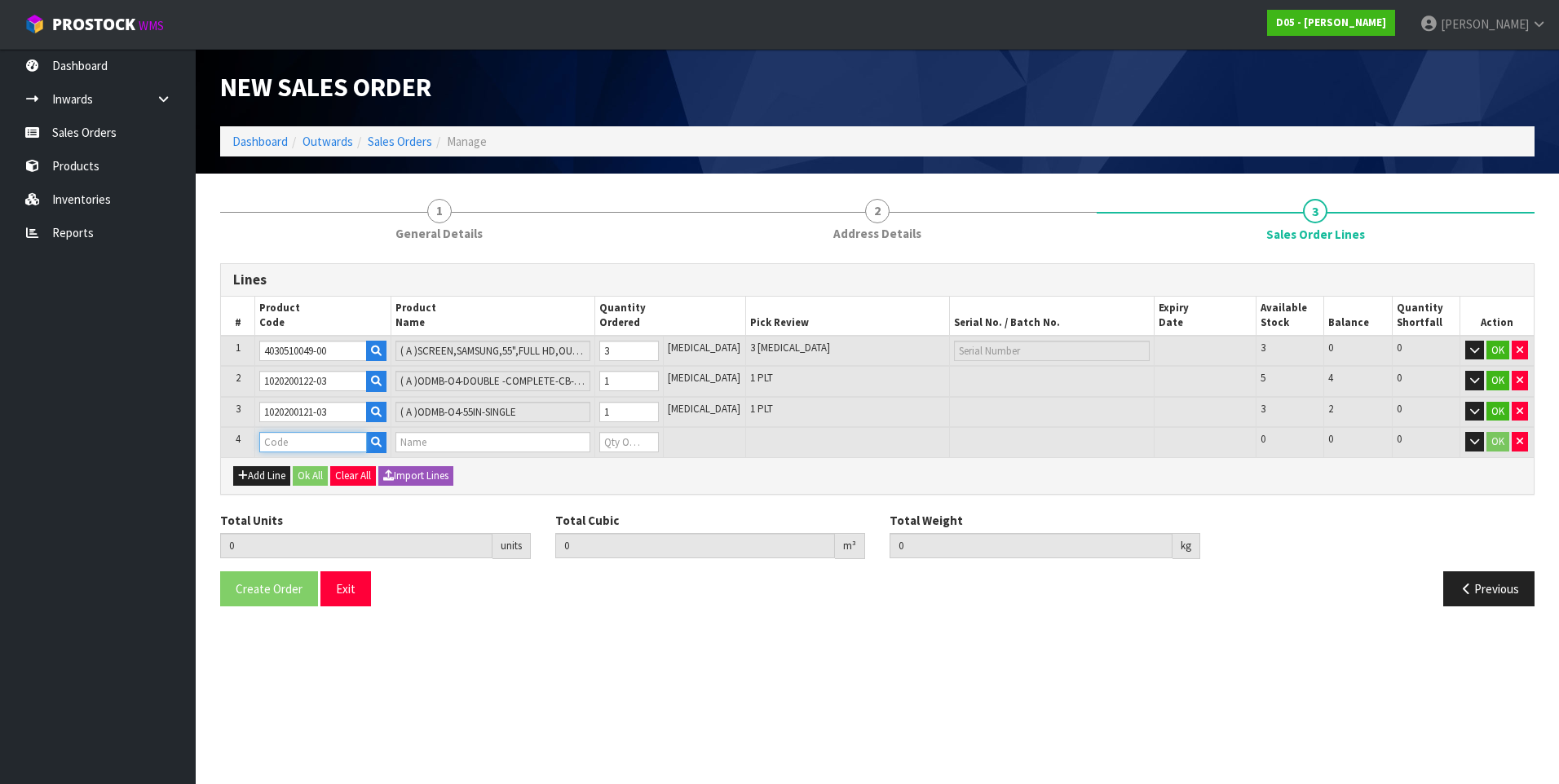
click at [304, 440] on input "text" at bounding box center [312, 443] width 108 height 21
paste input "1031100017-04"
type input "1031100017-04"
type input "5"
type input "3.959968"
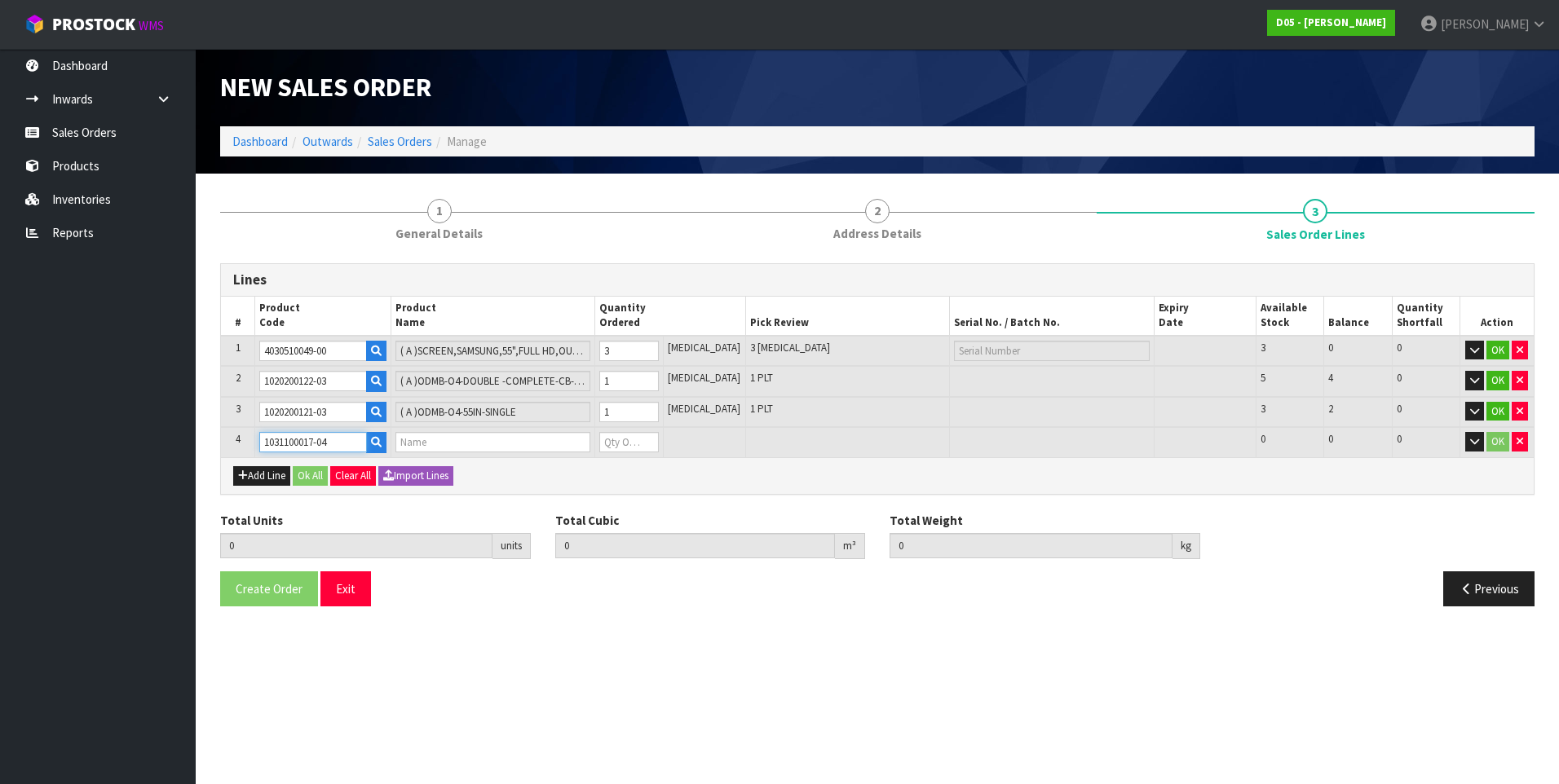
type input "348"
type input "( A )OCU-O4-SPEAKERBOX-METALWORK-CB-DARKGREY-MCD VERF-NEXEO"
type input "0"
type input "1031100017-04"
click at [636, 441] on input "0" at bounding box center [628, 443] width 59 height 21
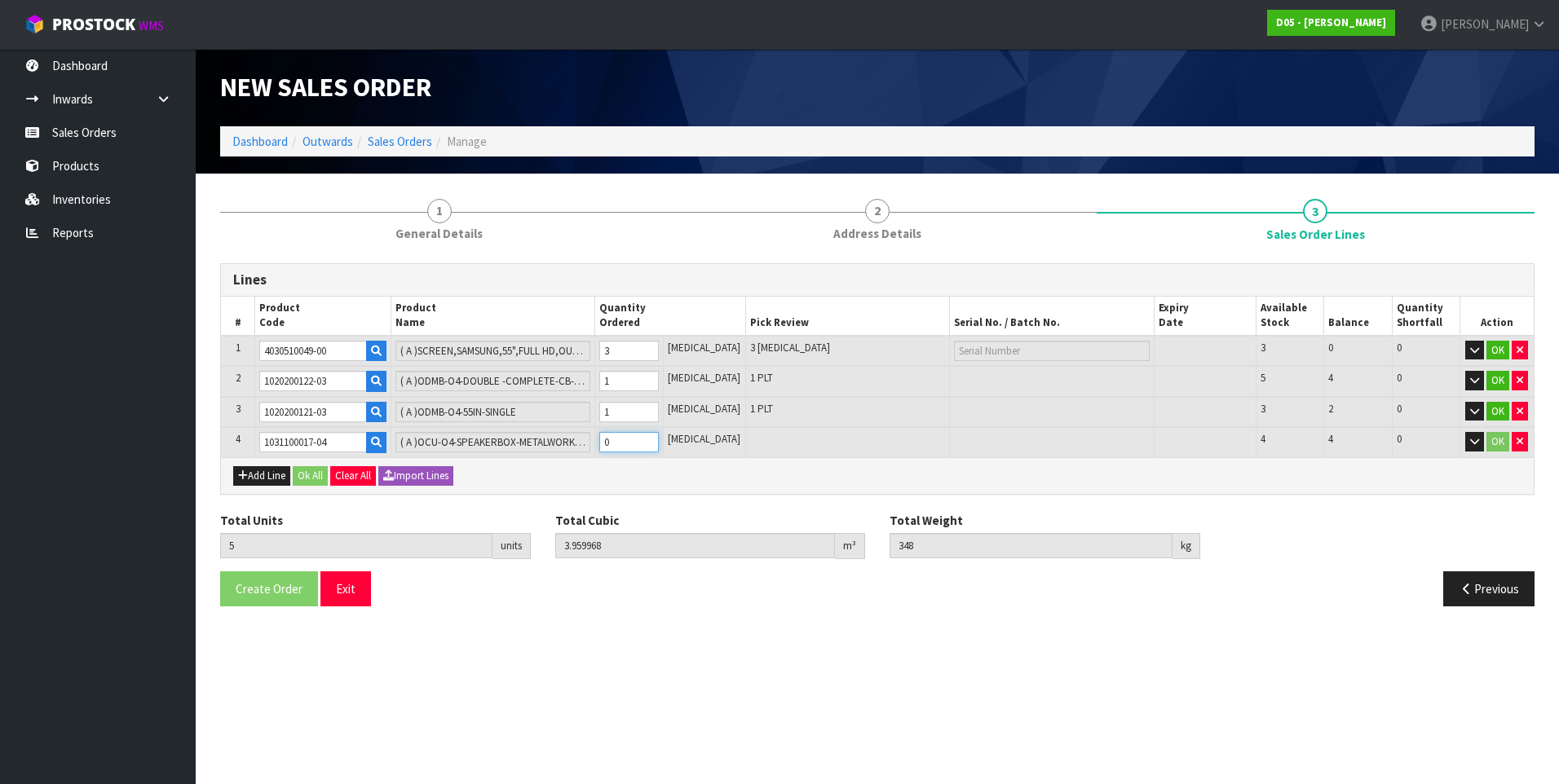
type input "6"
type input "4.151776"
type input "365"
type input "1"
click at [308, 476] on button "Ok All" at bounding box center [310, 475] width 35 height 20
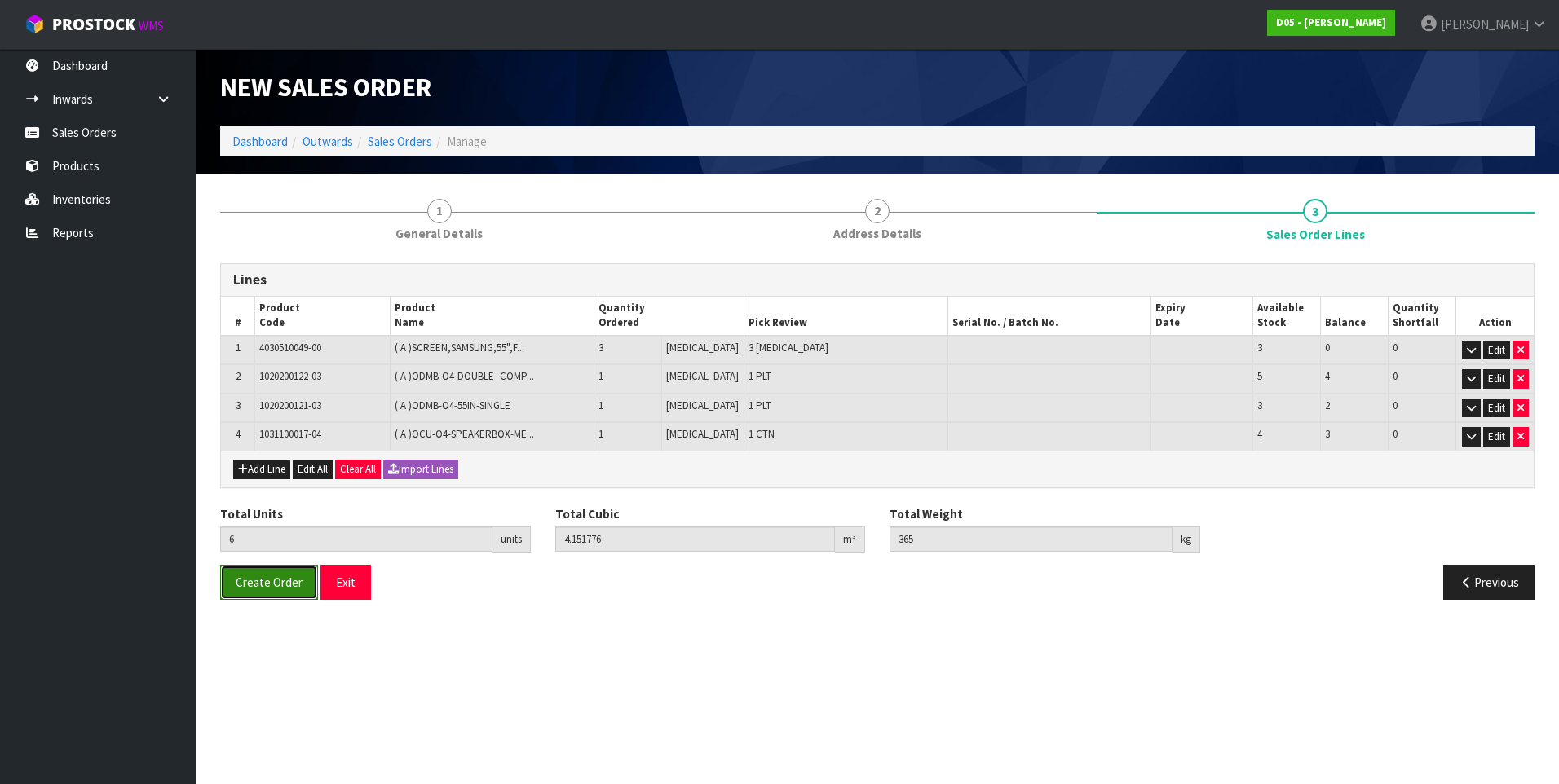
click at [265, 589] on span "Create Order" at bounding box center [268, 582] width 67 height 16
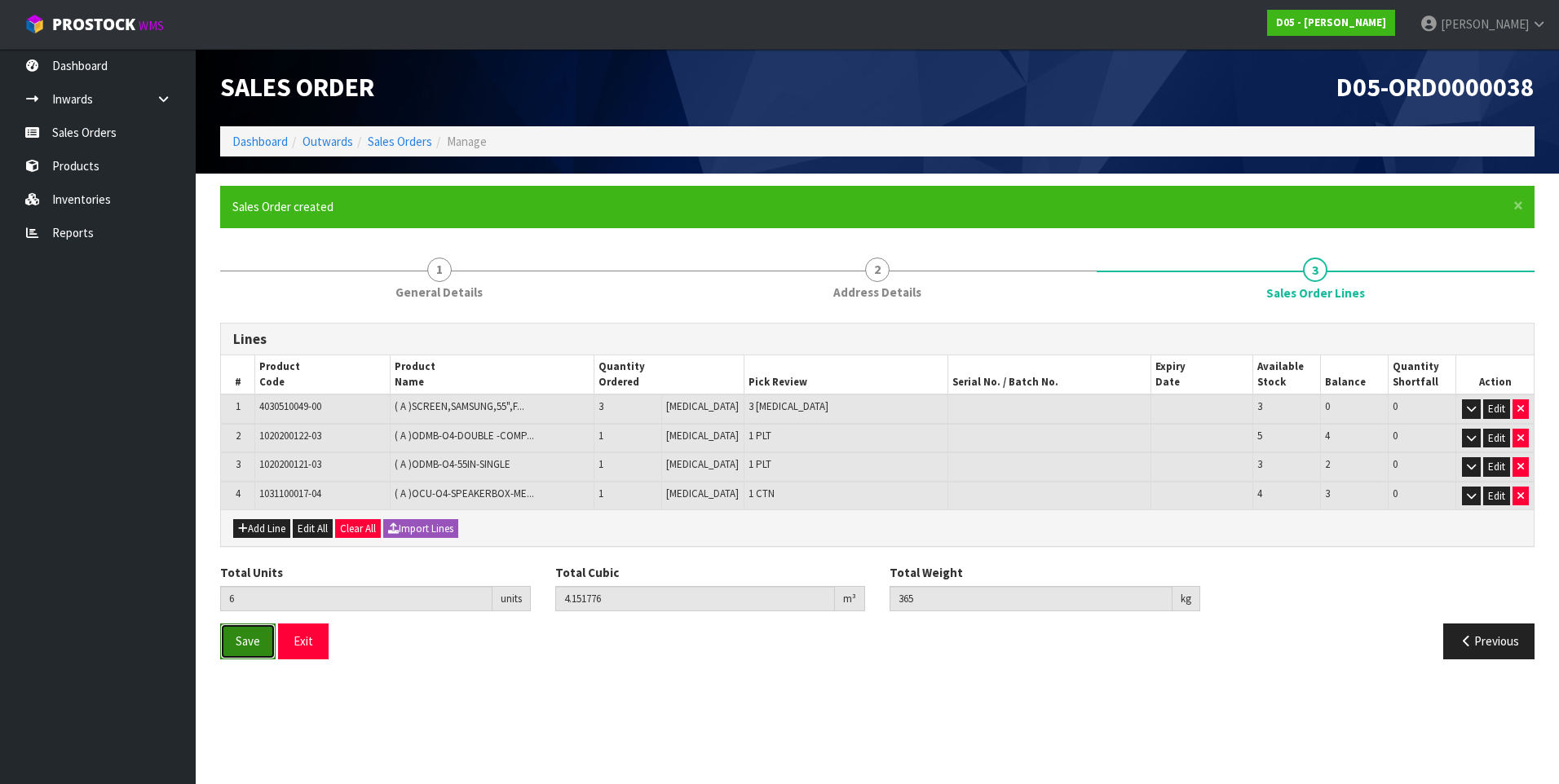
click at [243, 649] on span "Save" at bounding box center [248, 641] width 24 height 16
click at [109, 134] on link "Sales Orders" at bounding box center [98, 132] width 196 height 34
